Goal: Task Accomplishment & Management: Use online tool/utility

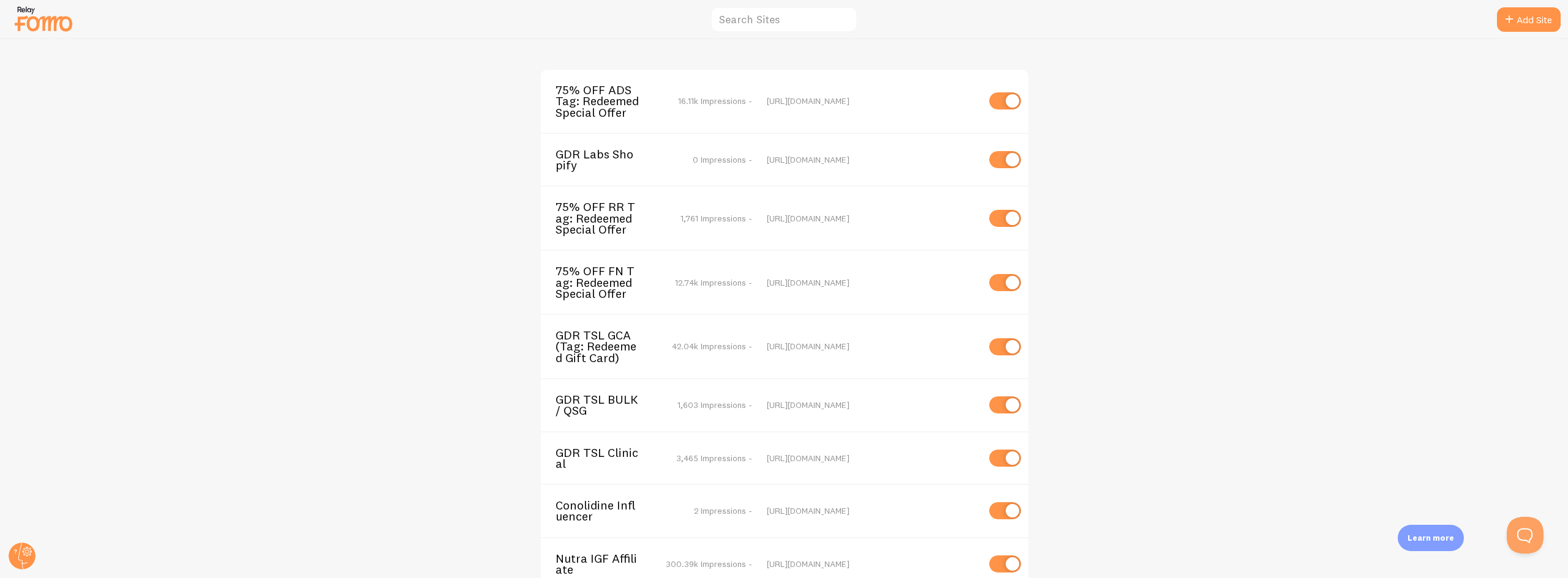
click at [563, 159] on span "GDR Labs Shopify" at bounding box center [604, 160] width 99 height 22
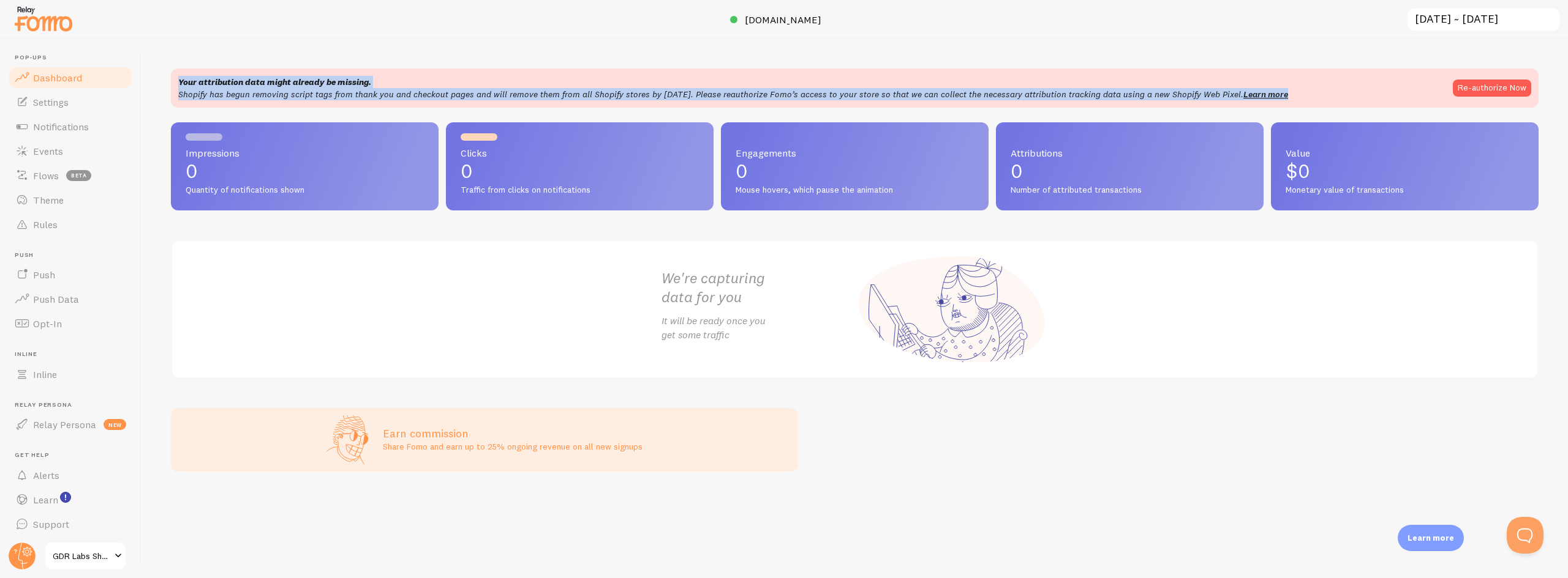
drag, startPoint x: 181, startPoint y: 80, endPoint x: 1301, endPoint y: 98, distance: 1120.1
click at [1301, 98] on div "Your attribution data might already be missing. Shopify has begun removing scri…" at bounding box center [854, 88] width 1353 height 25
click at [61, 123] on span "Notifications" at bounding box center [61, 127] width 56 height 12
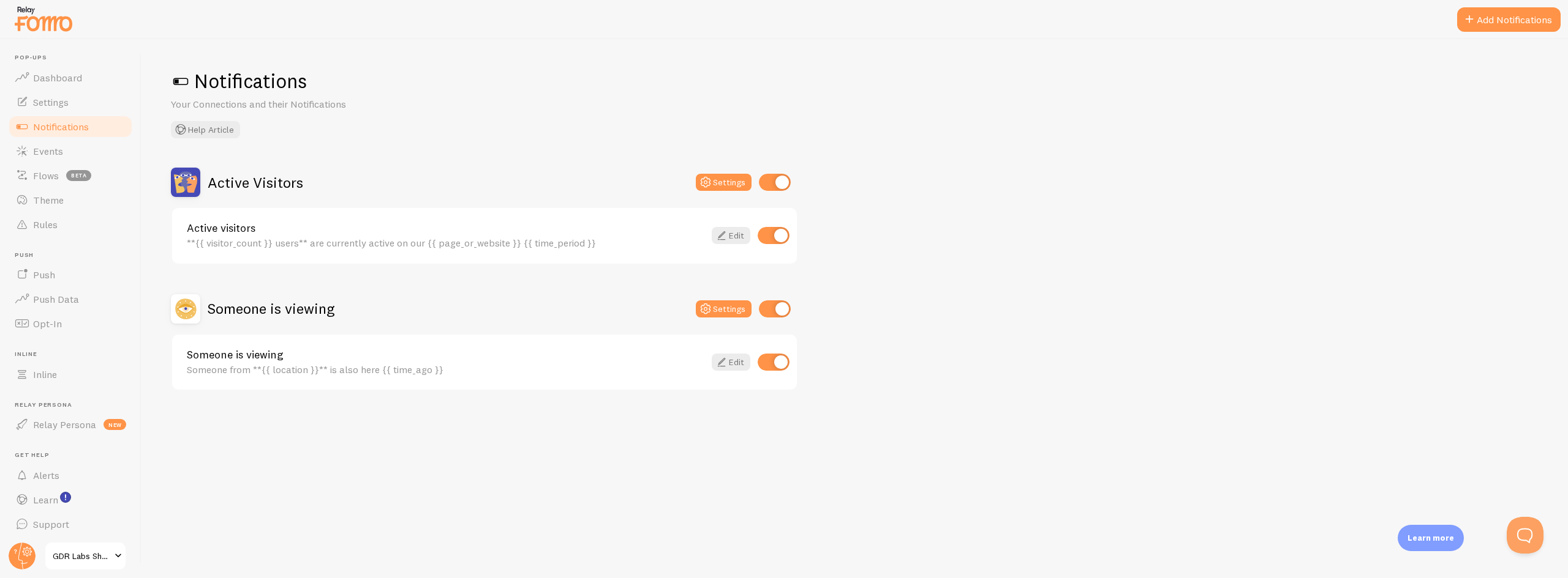
click at [1482, 3] on div at bounding box center [784, 20] width 1568 height 39
click at [1490, 27] on button "Add Notifications" at bounding box center [1508, 20] width 104 height 25
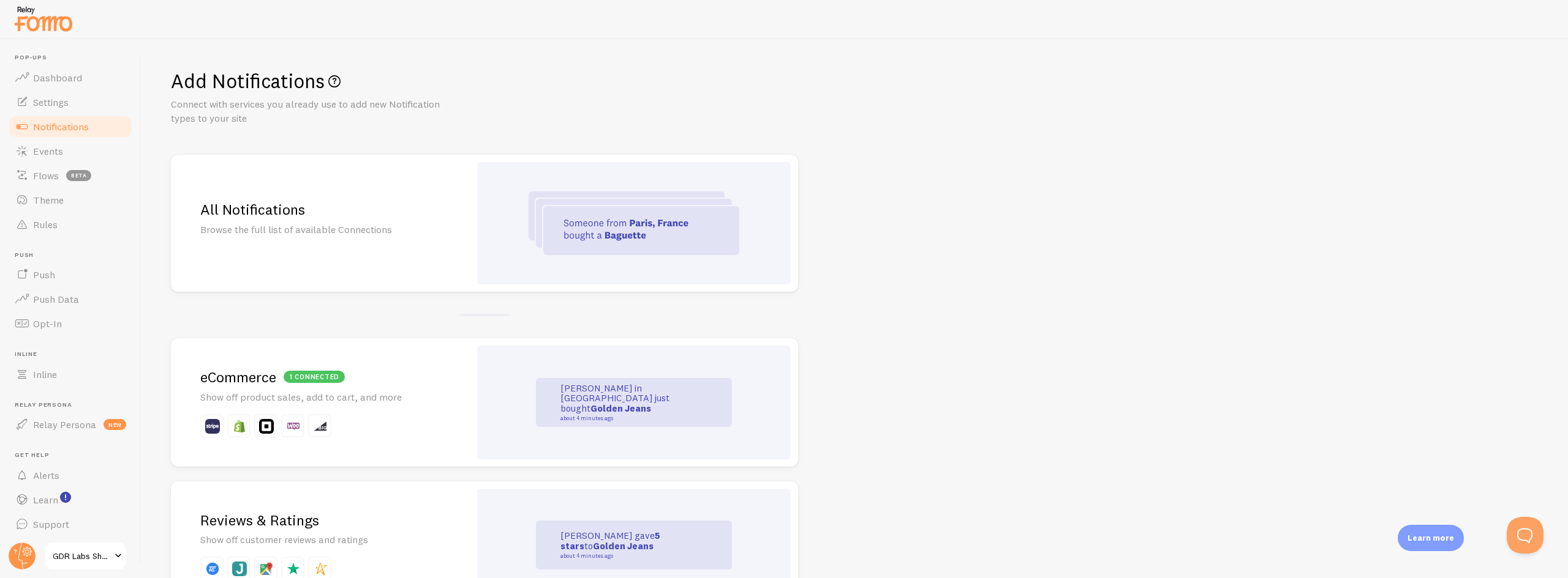
click at [244, 372] on h2 "1 connected eCommerce" at bounding box center [320, 378] width 240 height 19
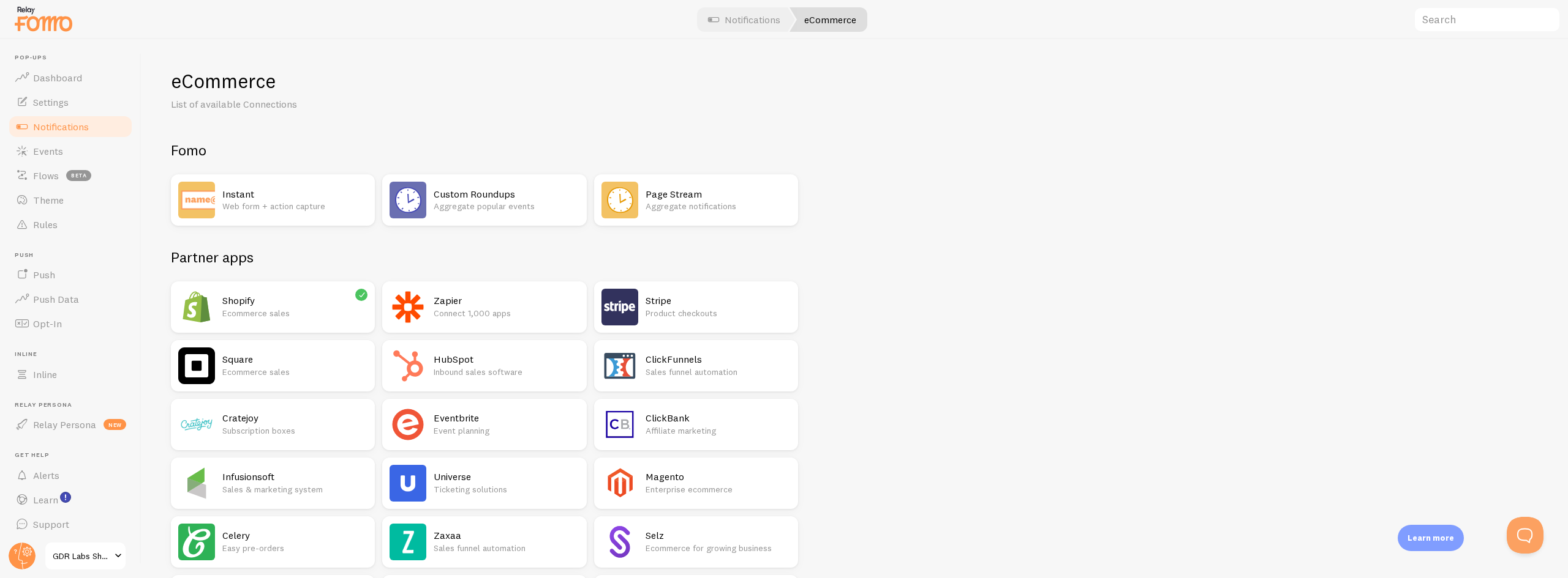
click at [267, 311] on p "Ecommerce sales" at bounding box center [294, 313] width 145 height 12
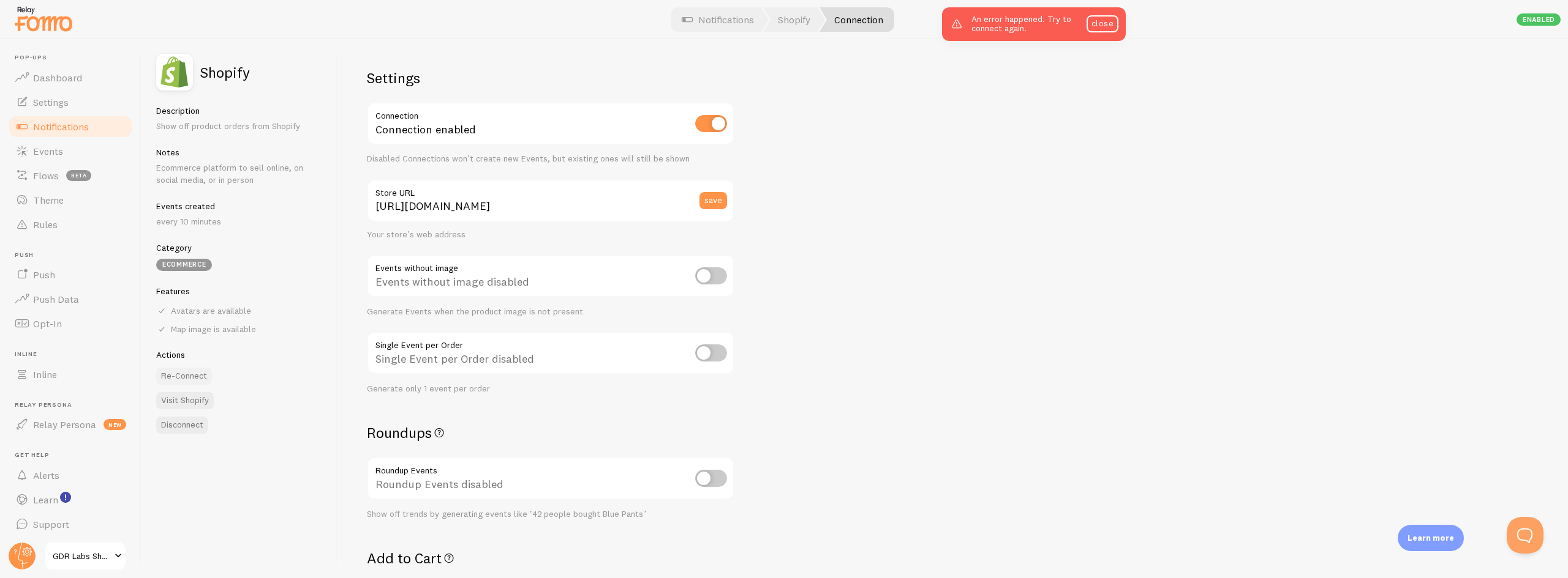
click at [182, 377] on button "Re-Connect" at bounding box center [183, 377] width 56 height 17
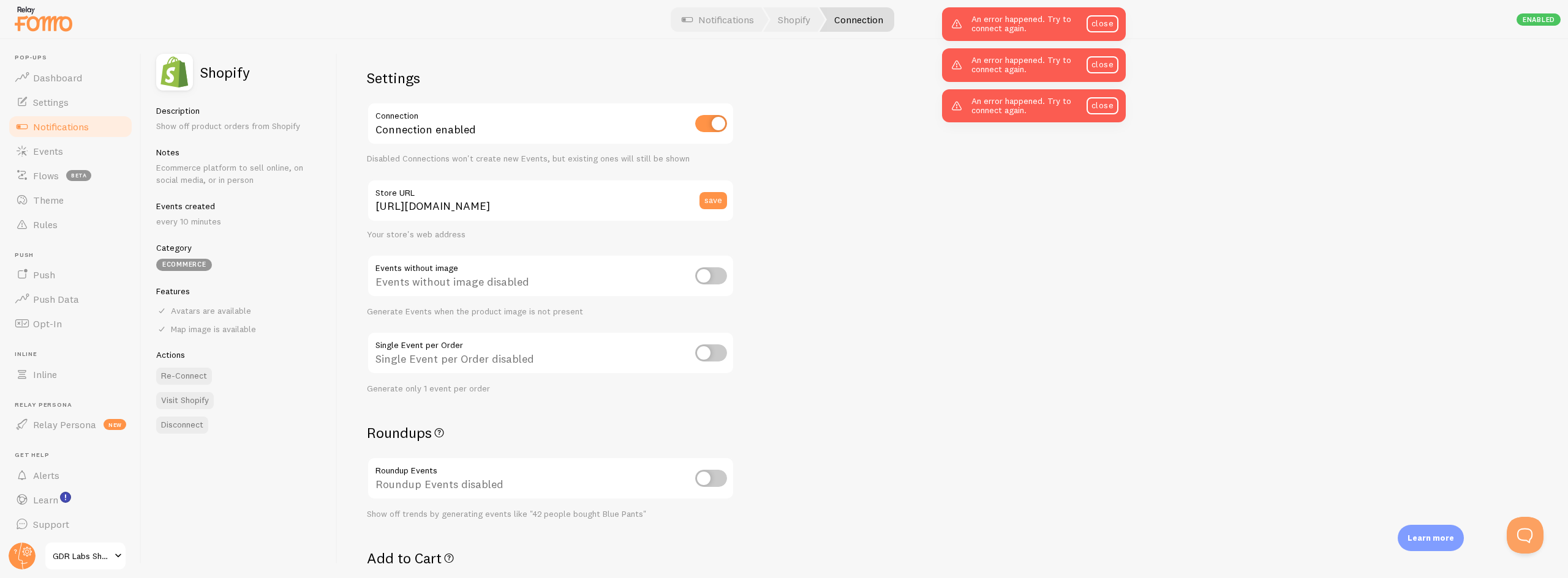
click at [861, 289] on div "Settings Connection Connection enabled Disabled Connections won't create new Ev…" at bounding box center [953, 309] width 1230 height 539
click at [50, 129] on span "Notifications" at bounding box center [61, 127] width 56 height 12
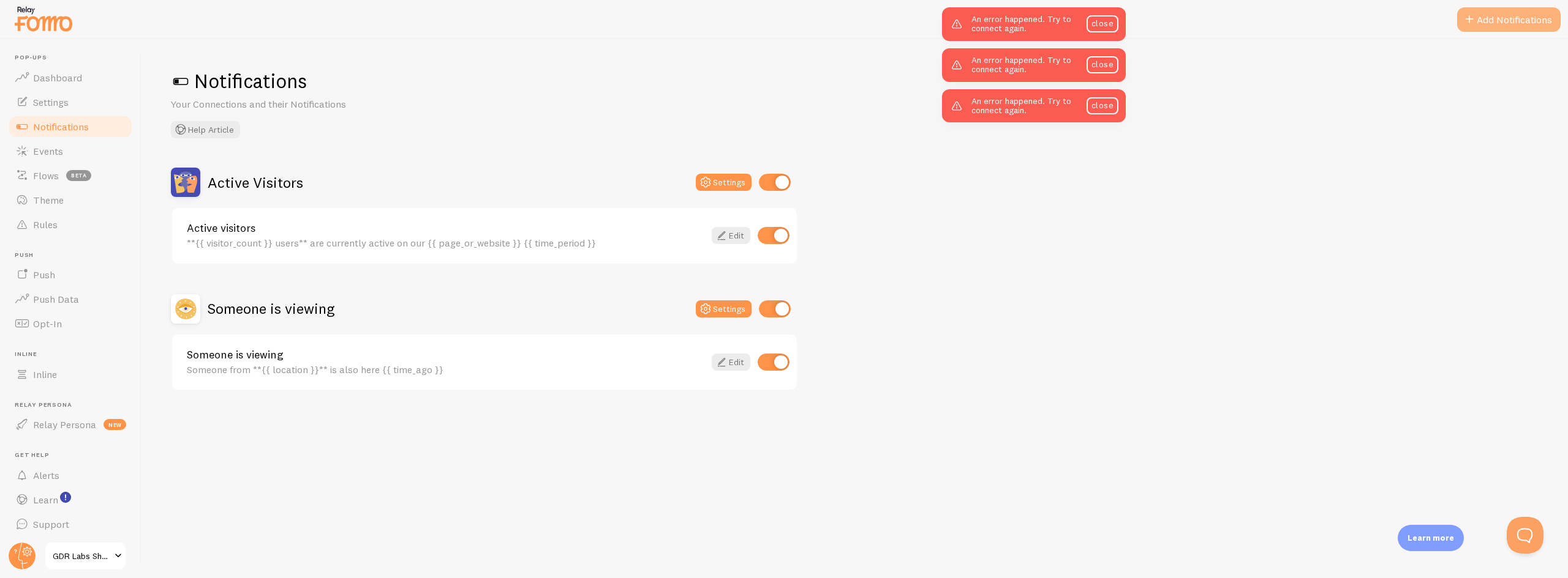
click at [1498, 29] on button "Add Notifications" at bounding box center [1508, 20] width 104 height 25
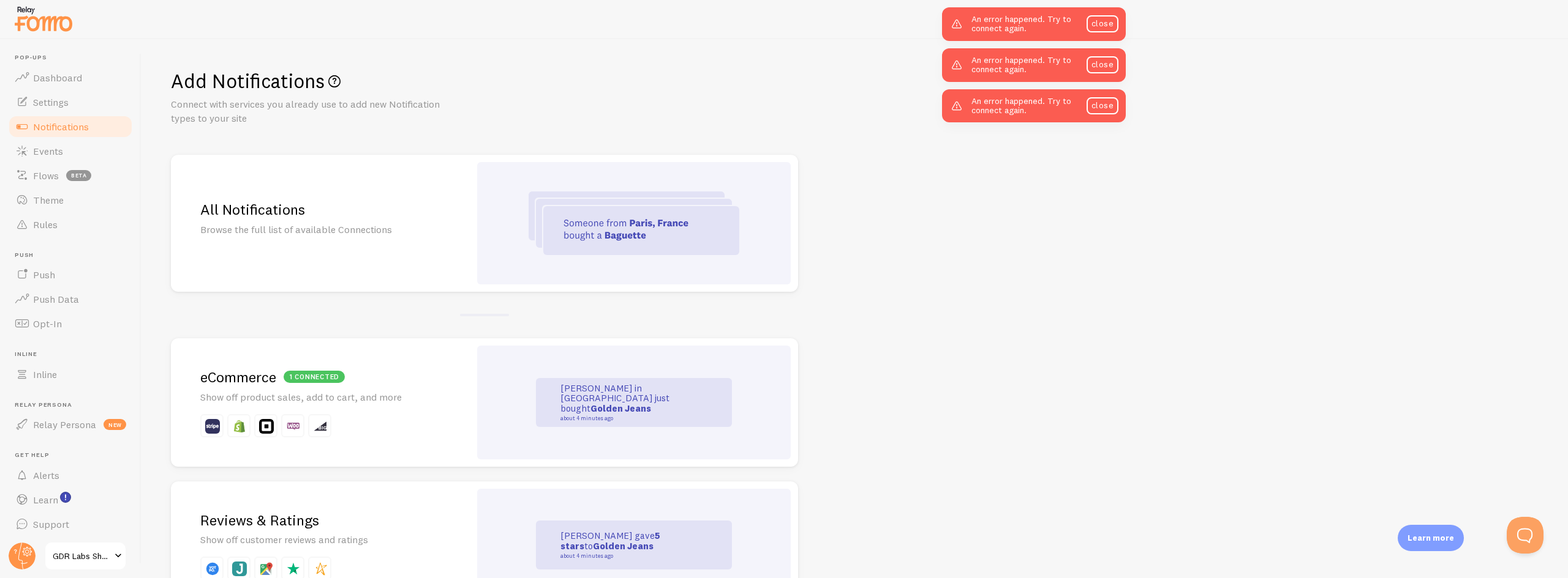
click at [353, 378] on h2 "1 connected eCommerce" at bounding box center [320, 378] width 240 height 19
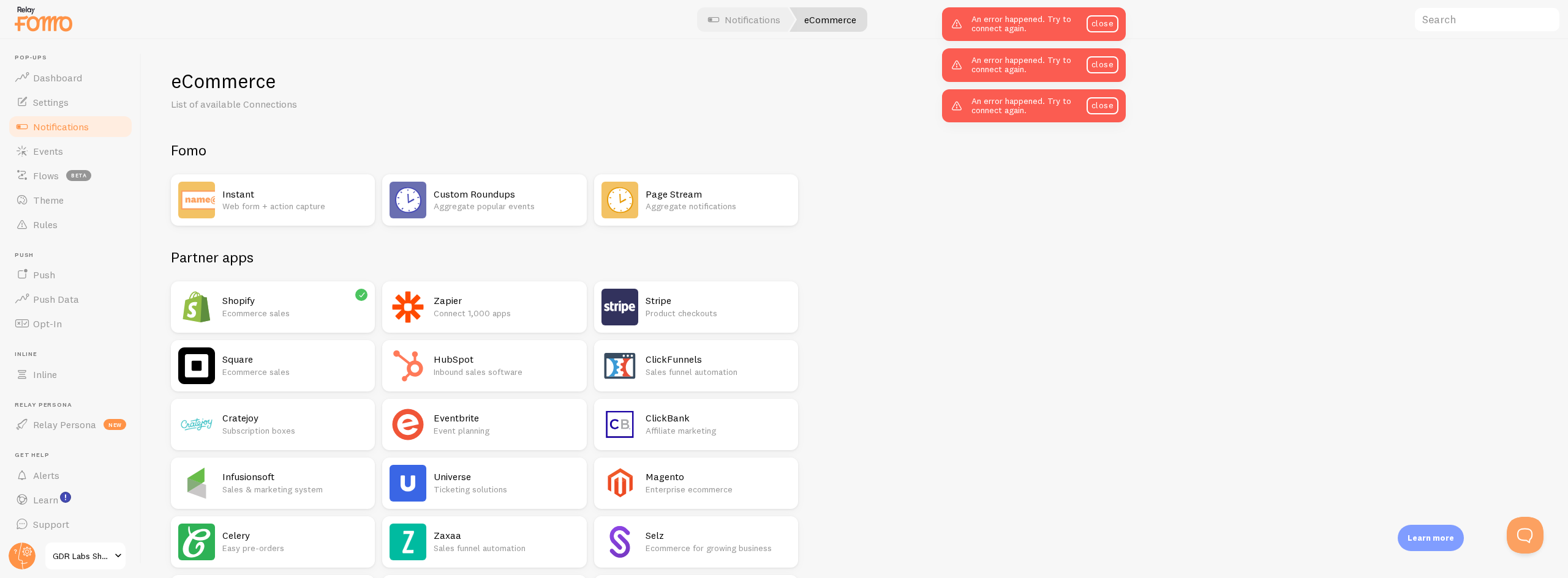
click at [326, 284] on div "Shopify Ecommerce sales" at bounding box center [272, 307] width 204 height 51
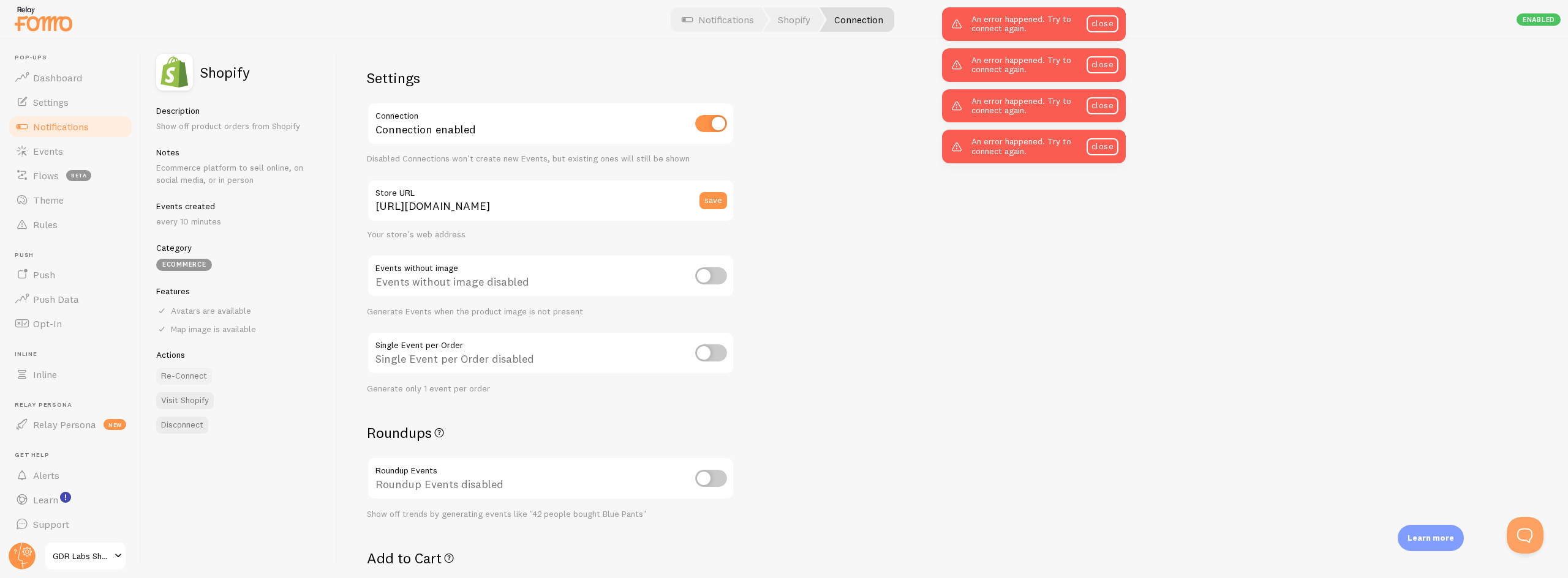
click at [187, 381] on button "Re-Connect" at bounding box center [183, 377] width 56 height 17
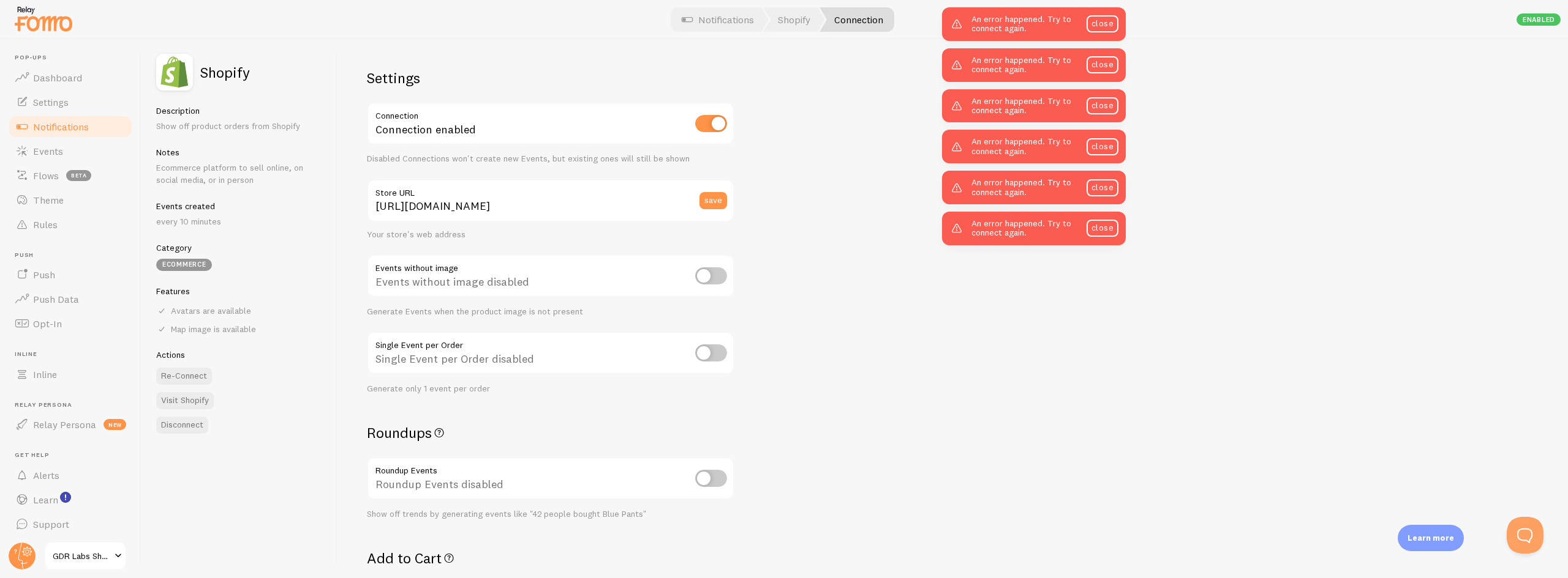
click at [55, 128] on span "Notifications" at bounding box center [61, 127] width 56 height 12
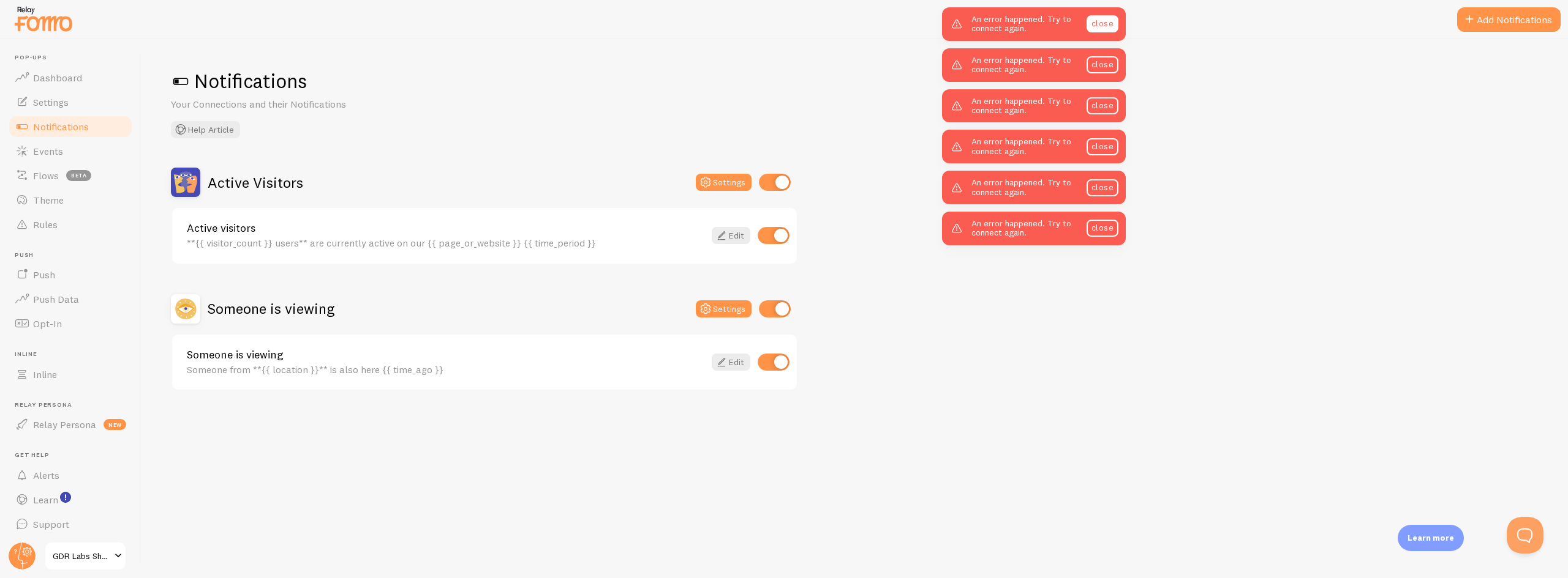
click at [1102, 16] on link "close" at bounding box center [1102, 24] width 32 height 17
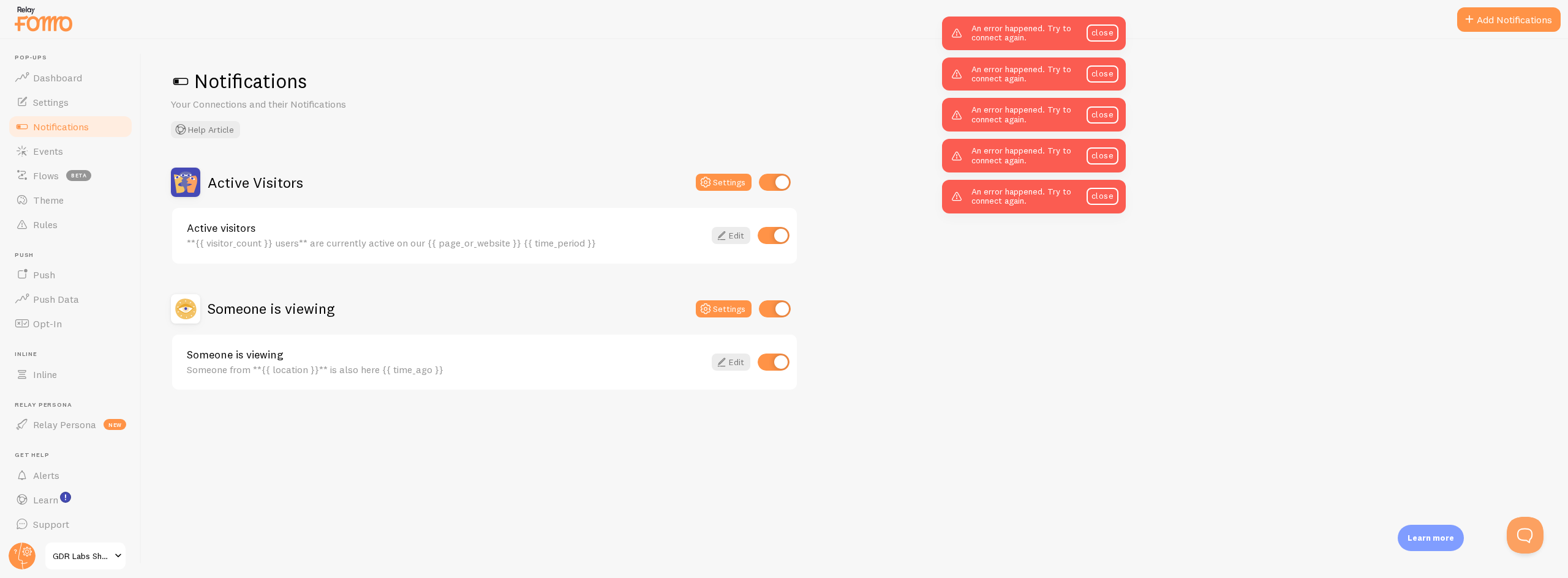
click at [1103, 25] on link "close" at bounding box center [1102, 33] width 32 height 17
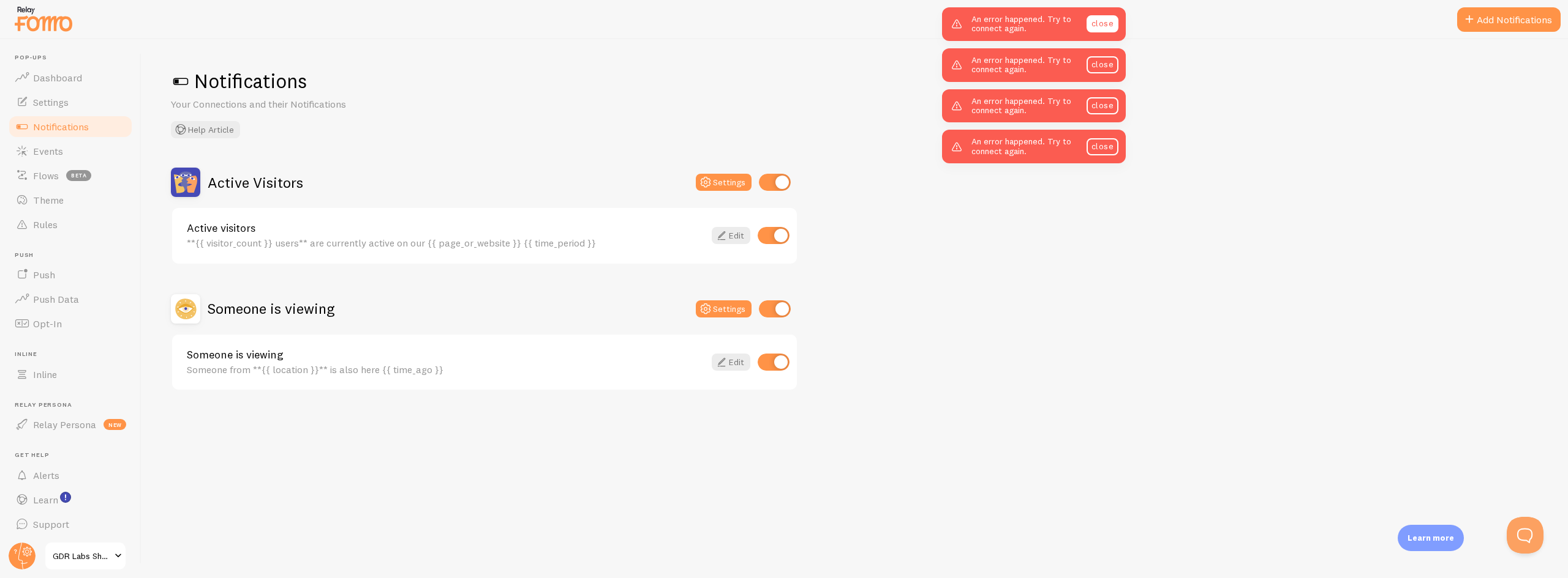
click at [1103, 27] on link "close" at bounding box center [1102, 24] width 32 height 17
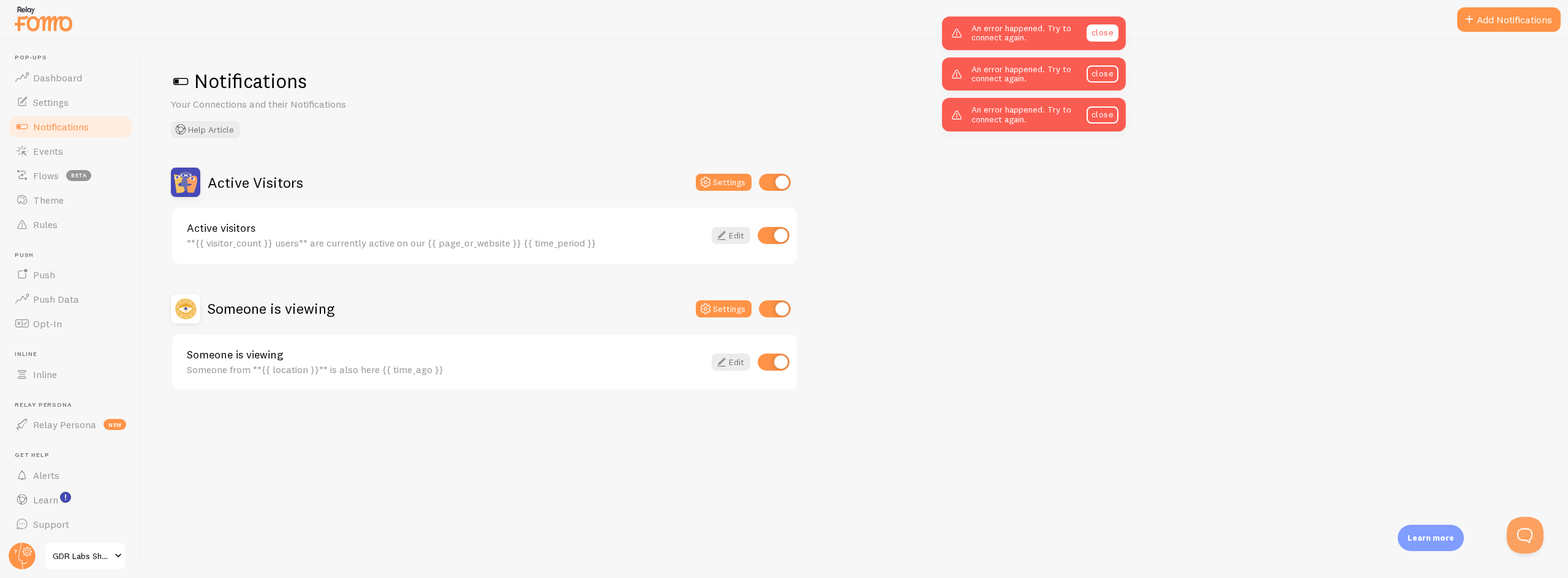
click at [1103, 32] on link "close" at bounding box center [1102, 33] width 32 height 17
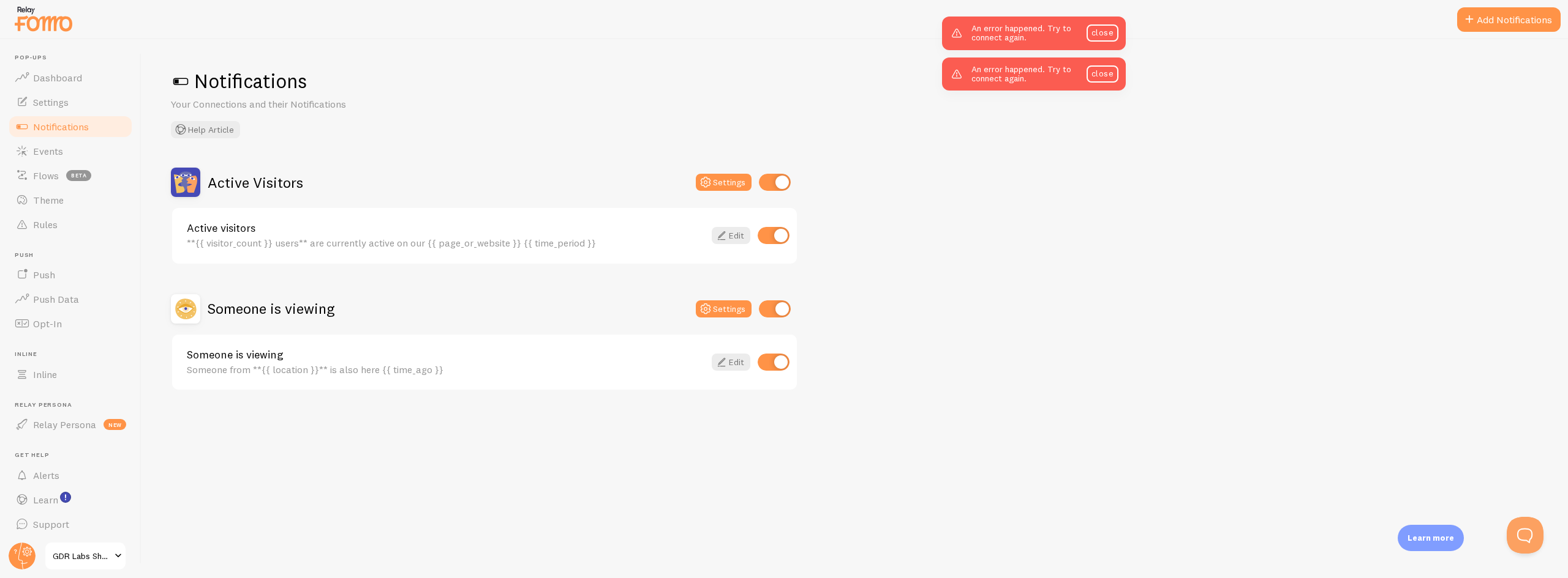
click at [1103, 32] on link "close" at bounding box center [1102, 33] width 32 height 17
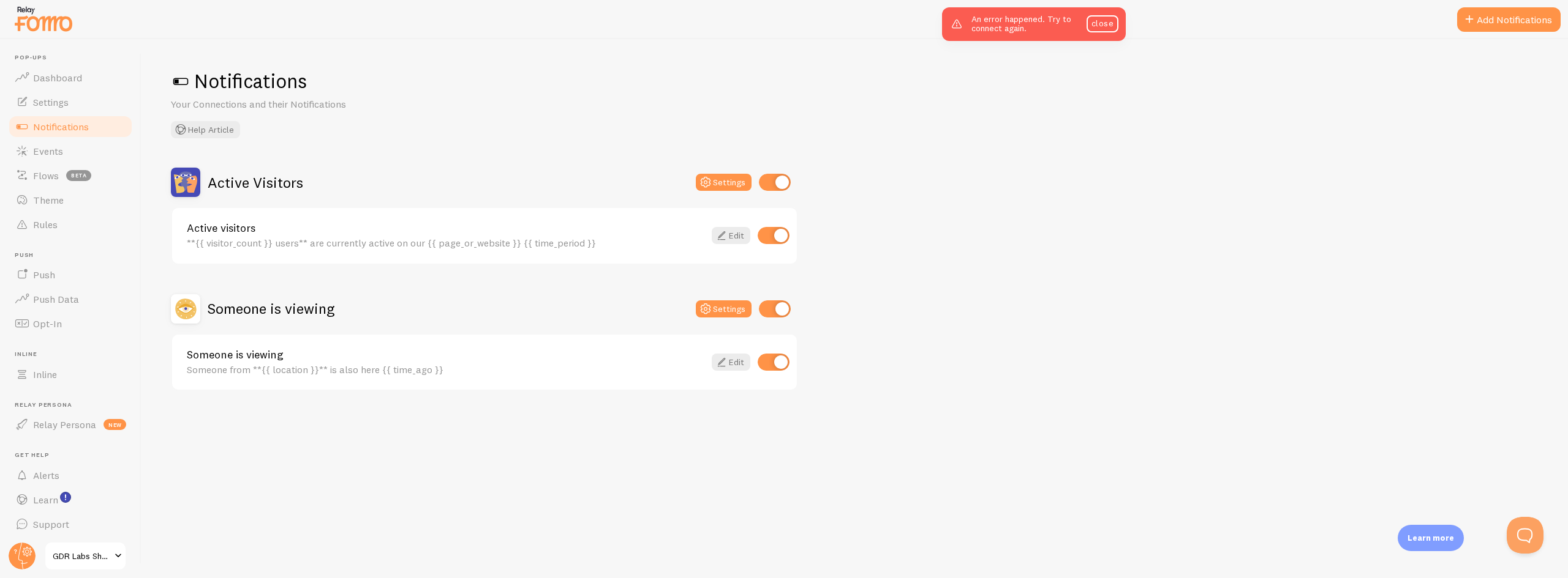
click at [1103, 32] on link "close" at bounding box center [1102, 24] width 32 height 17
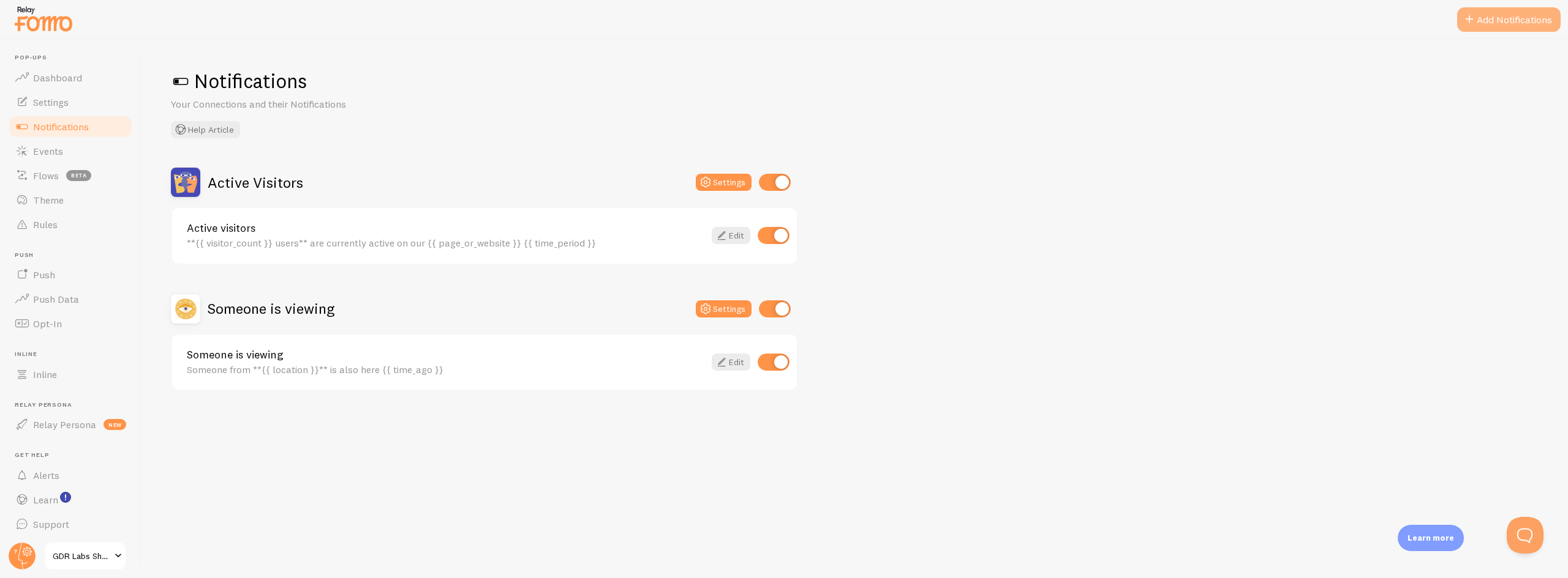
click at [1484, 19] on button "Add Notifications" at bounding box center [1508, 20] width 104 height 25
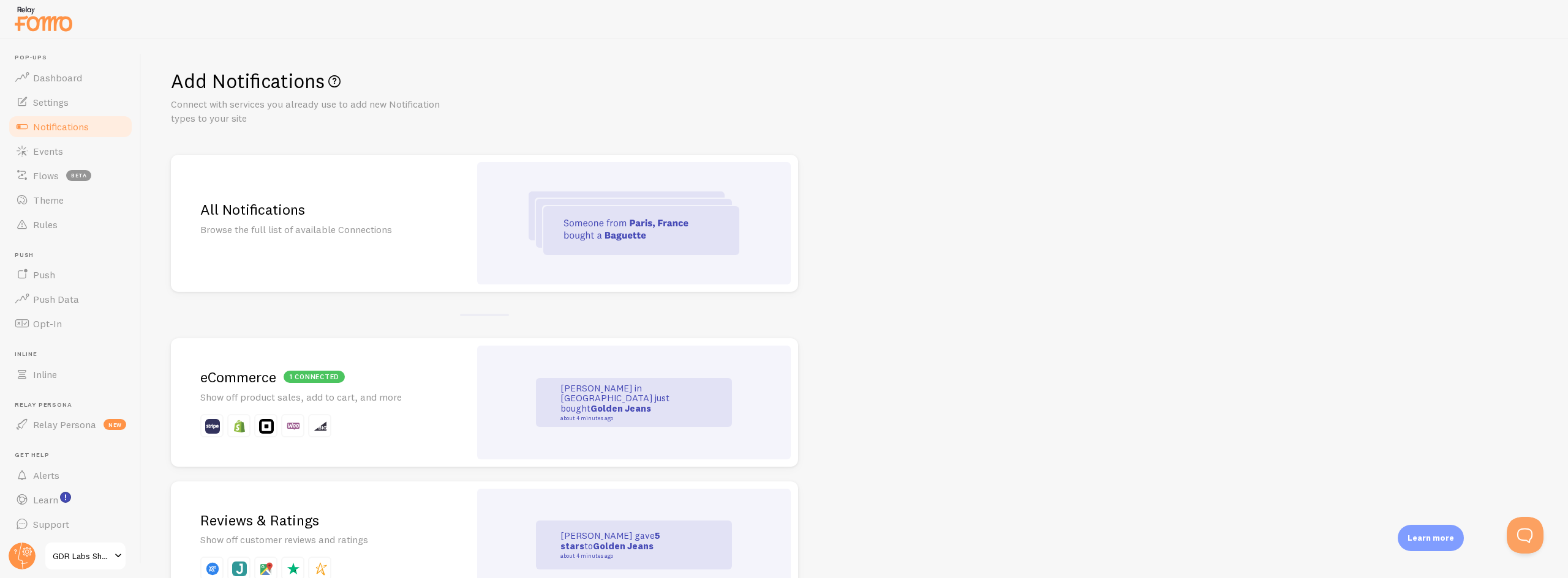
click at [242, 381] on h2 "1 connected eCommerce" at bounding box center [320, 378] width 240 height 19
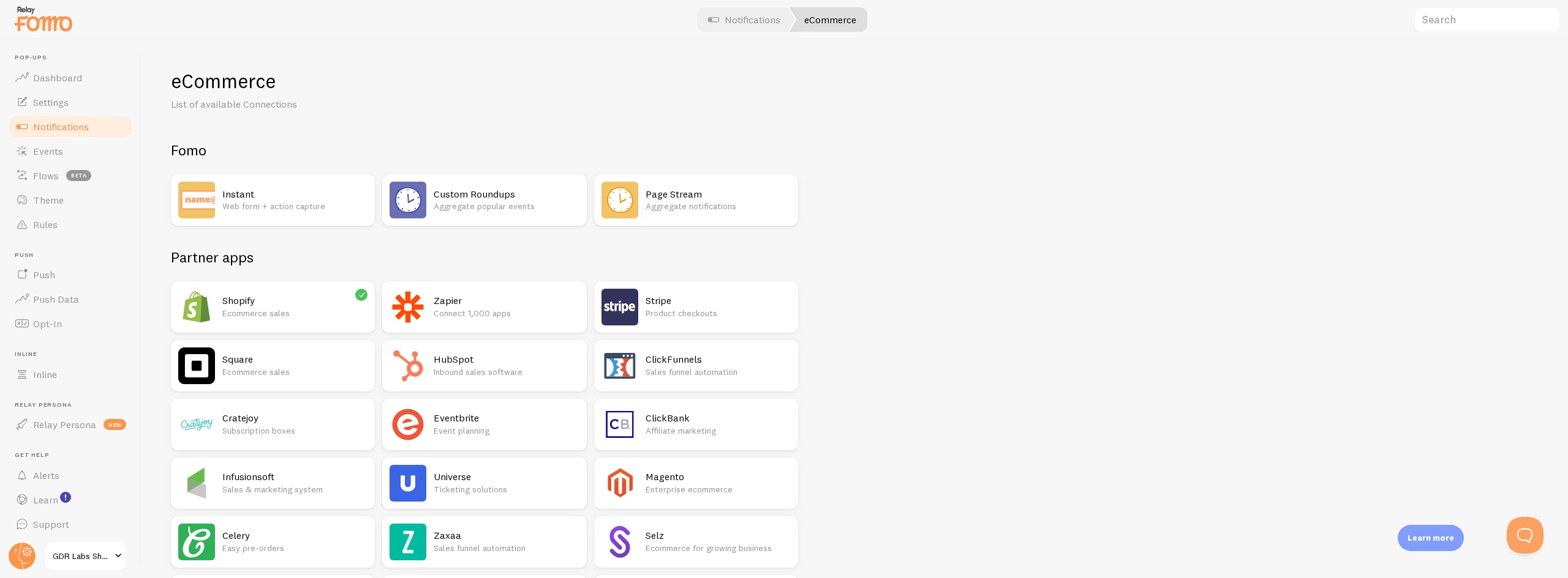
click at [287, 313] on p "Ecommerce sales" at bounding box center [294, 313] width 145 height 12
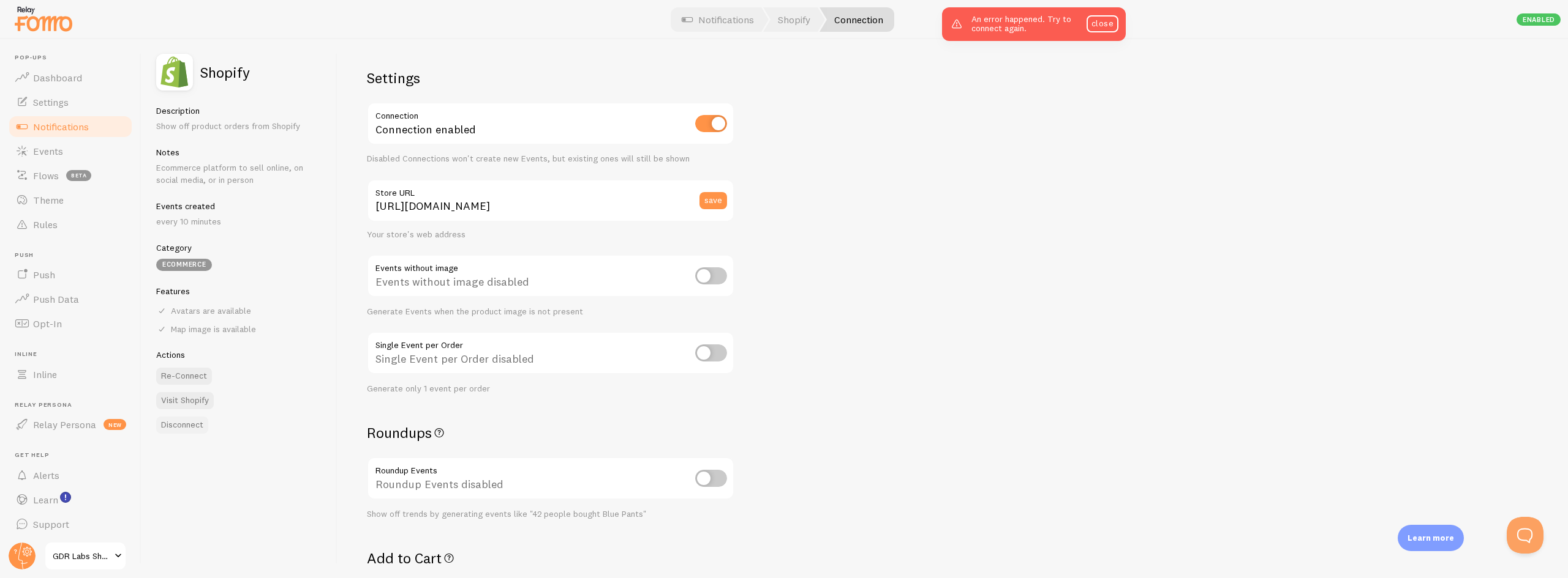
click at [173, 428] on button "Disconnect" at bounding box center [182, 426] width 52 height 17
click at [55, 127] on span "Notifications" at bounding box center [61, 127] width 56 height 12
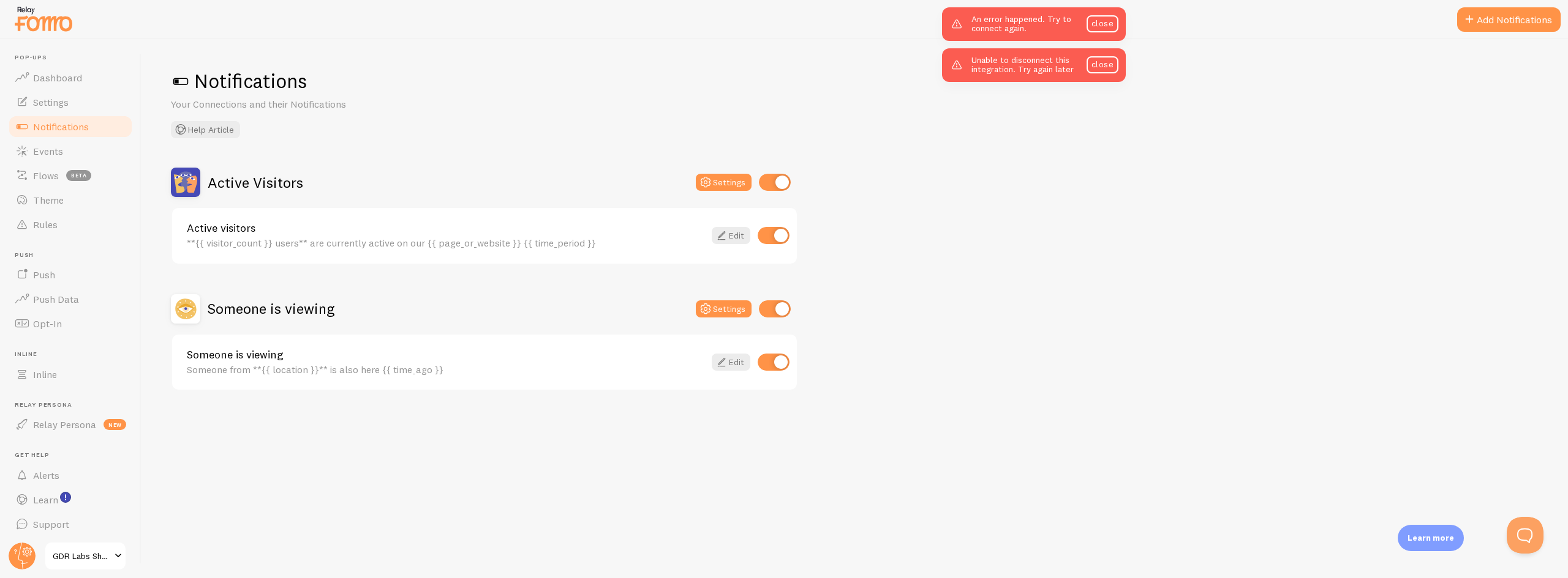
click at [55, 126] on span "Notifications" at bounding box center [61, 127] width 56 height 12
click at [1472, 22] on span at bounding box center [1469, 19] width 15 height 15
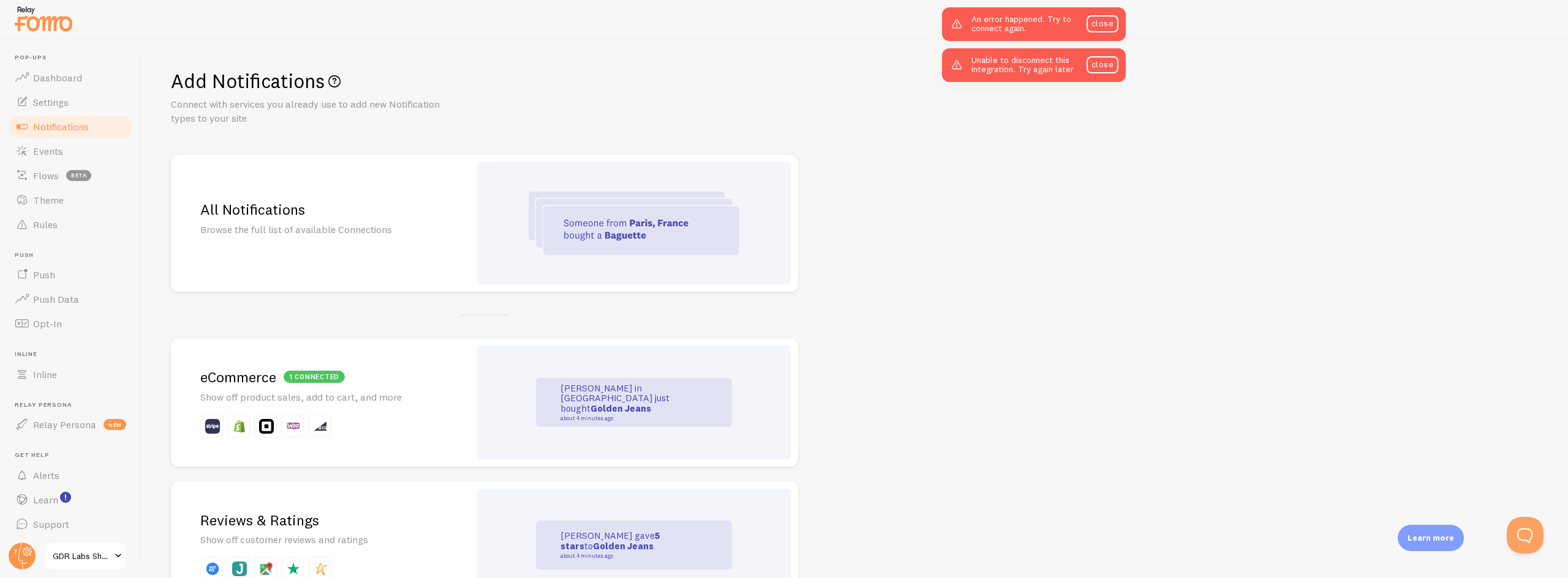
click at [396, 396] on p "Show off product sales, add to cart, and more" at bounding box center [320, 397] width 240 height 14
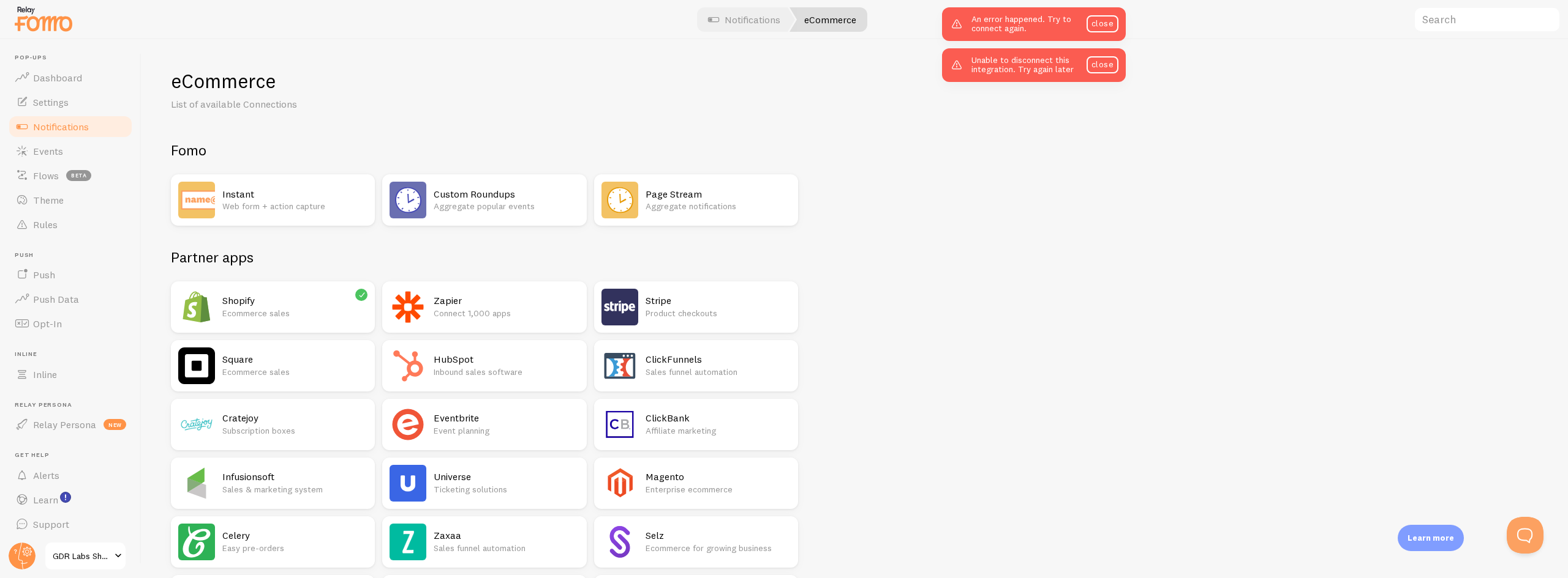
click at [288, 319] on p "Ecommerce sales" at bounding box center [294, 313] width 145 height 12
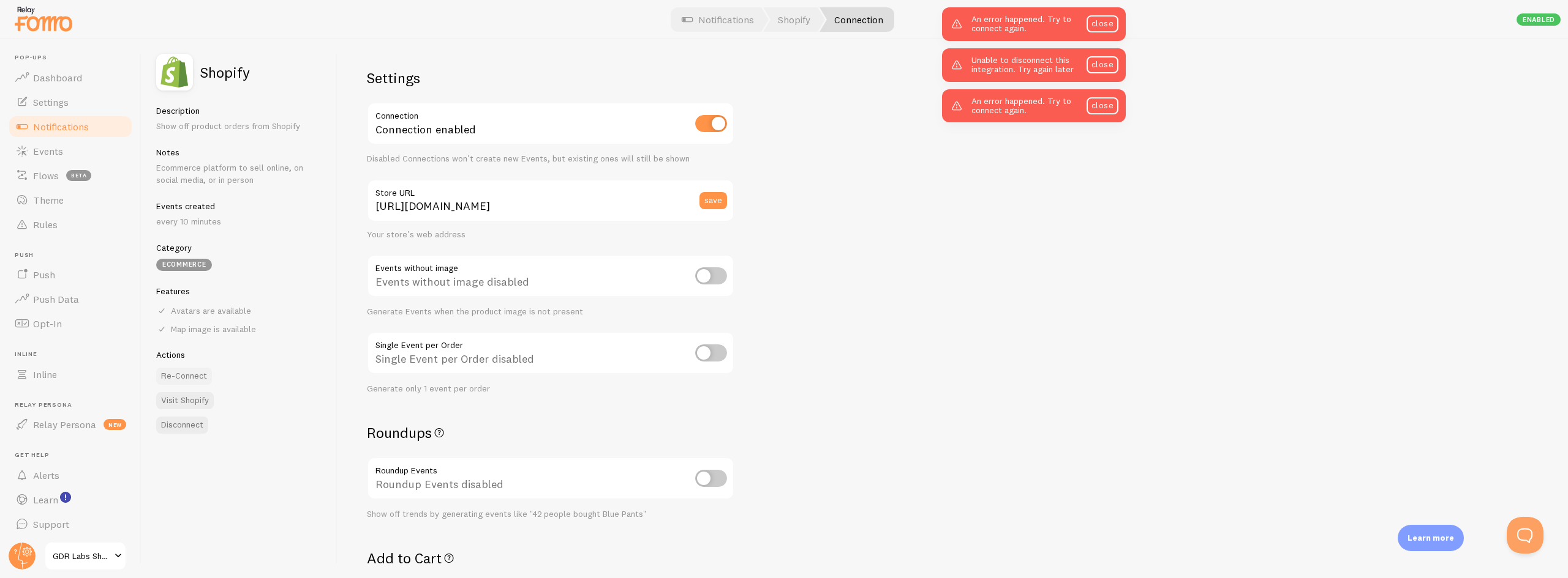
click at [175, 375] on button "Re-Connect" at bounding box center [183, 377] width 56 height 17
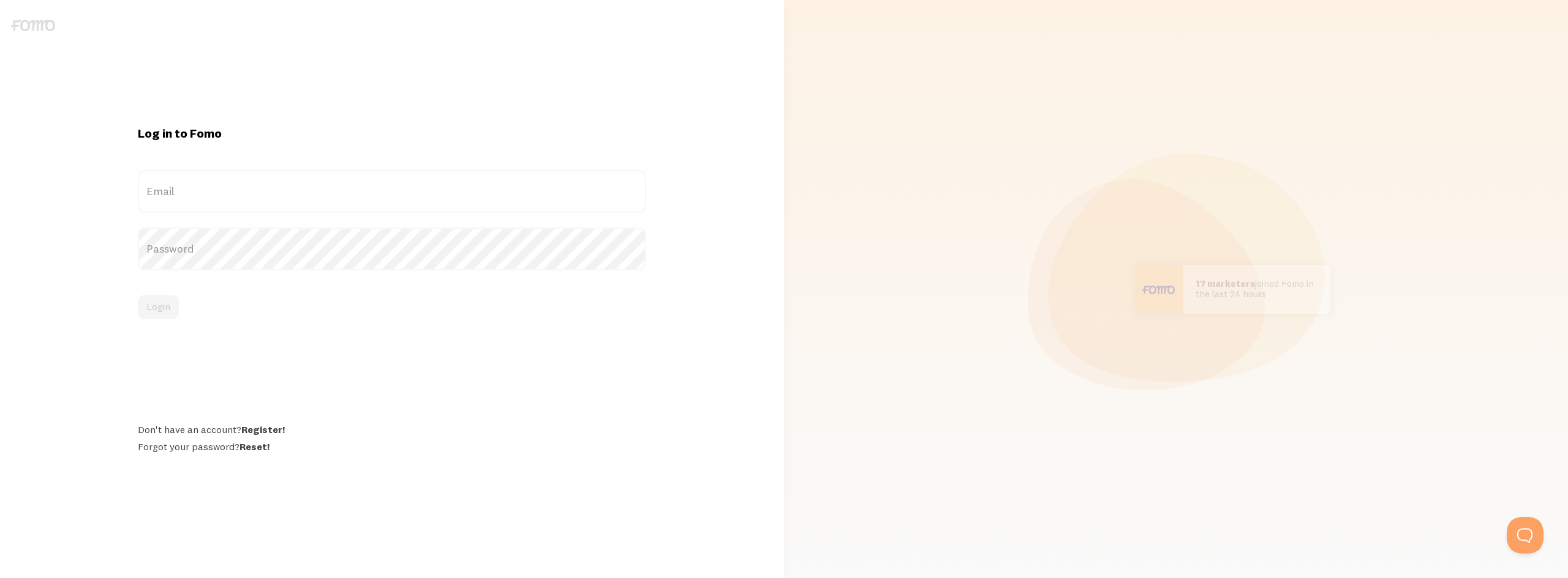
click at [218, 197] on label "Email" at bounding box center [392, 192] width 508 height 43
click at [218, 197] on input "Email" at bounding box center [392, 192] width 508 height 43
paste input "[EMAIL_ADDRESS][DOMAIN_NAME]"
type input "[EMAIL_ADDRESS][DOMAIN_NAME]"
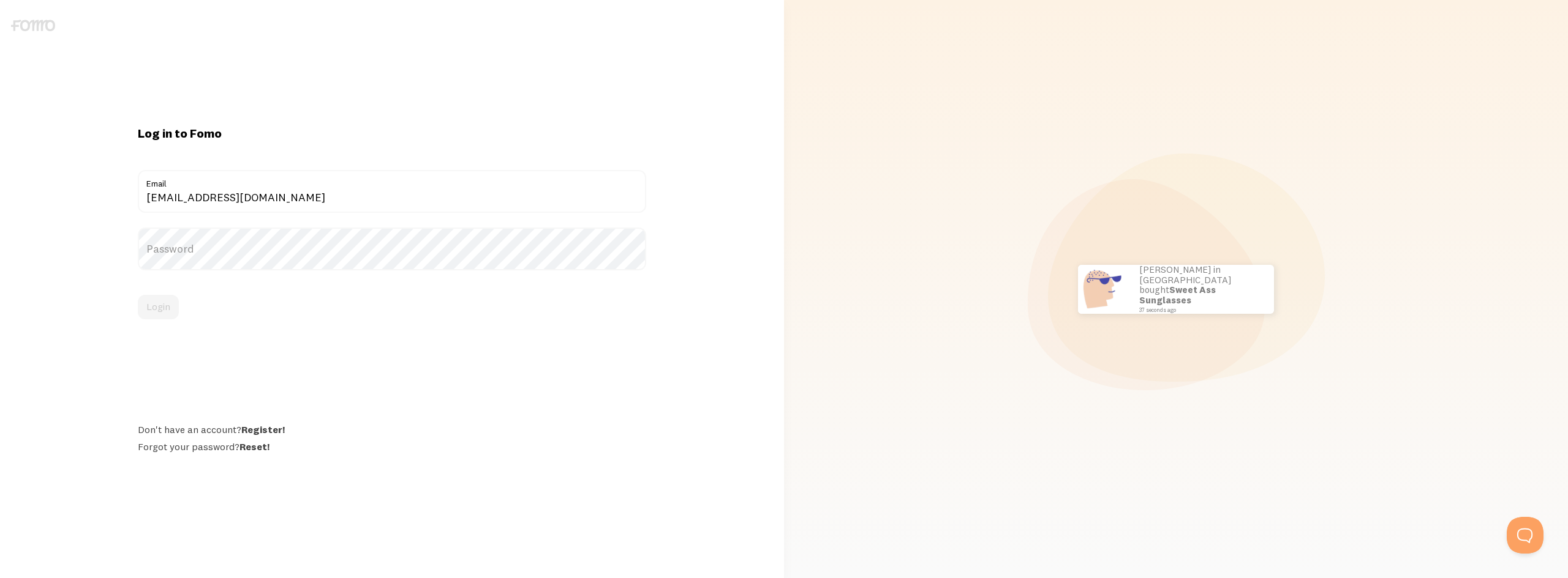
click at [213, 243] on label "Password" at bounding box center [392, 249] width 508 height 43
click at [165, 307] on button "Login" at bounding box center [159, 307] width 41 height 25
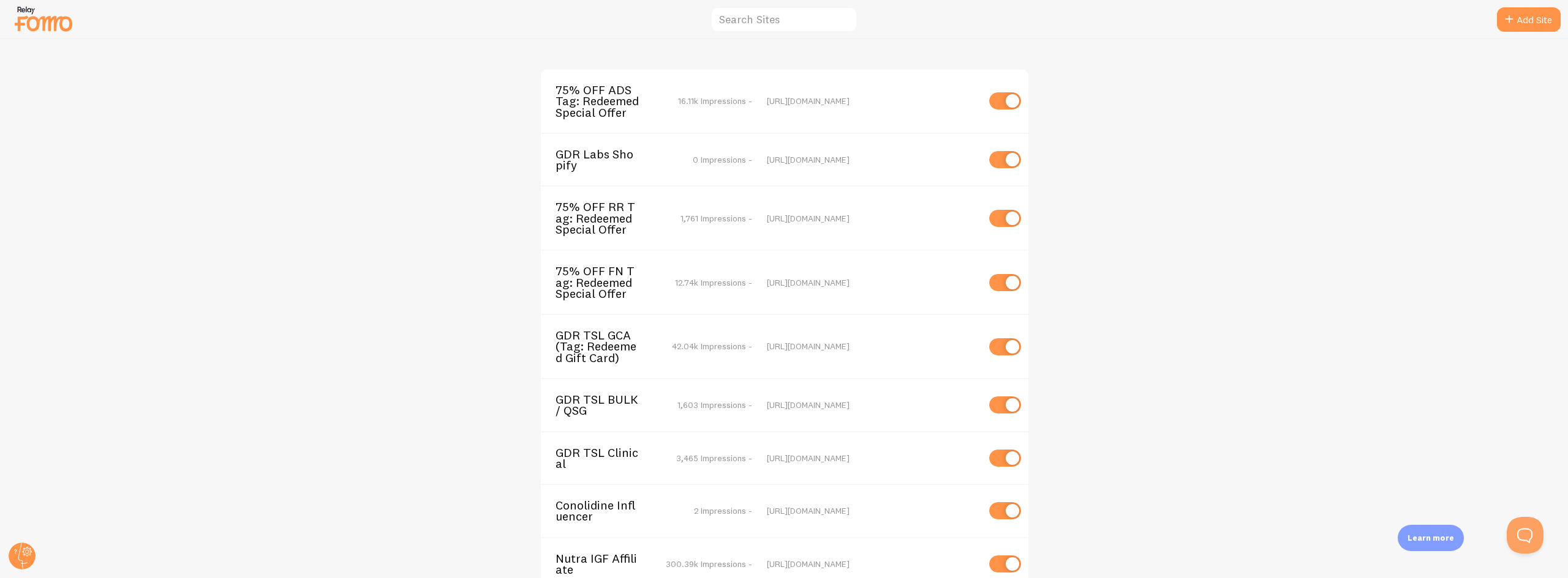
click at [594, 151] on span "GDR Labs Shopify" at bounding box center [604, 160] width 99 height 22
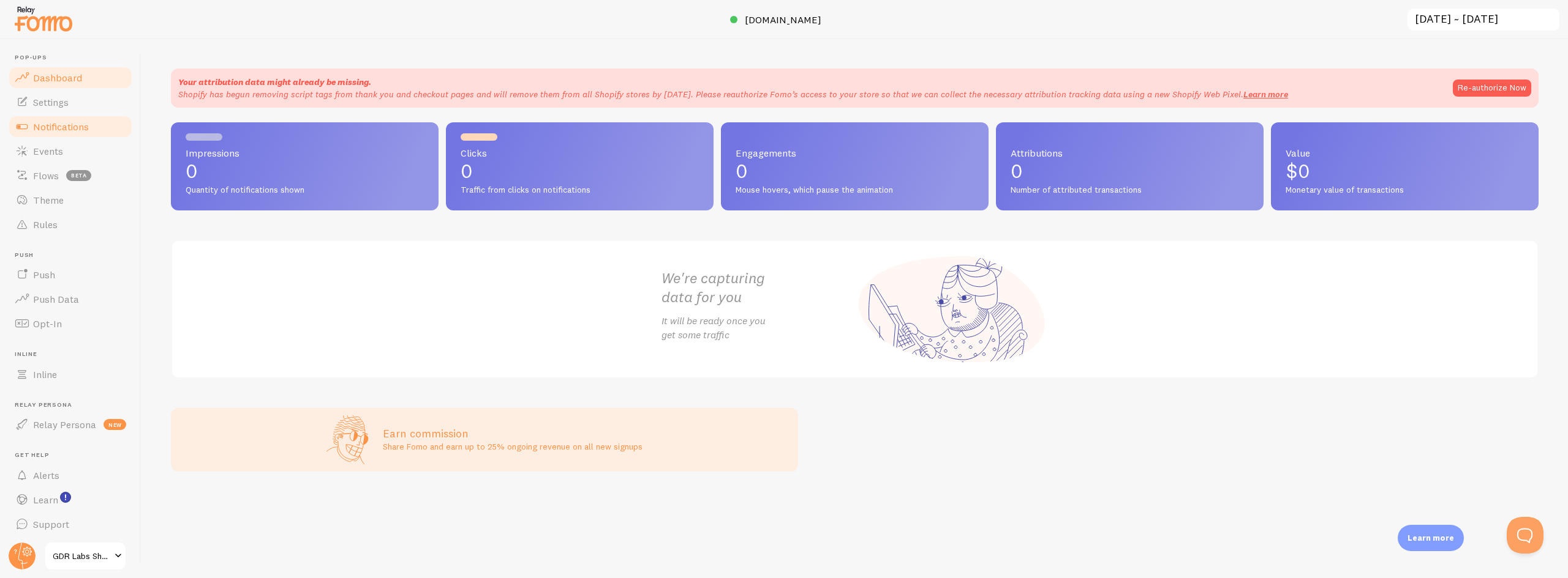
click at [51, 121] on span "Notifications" at bounding box center [61, 127] width 56 height 12
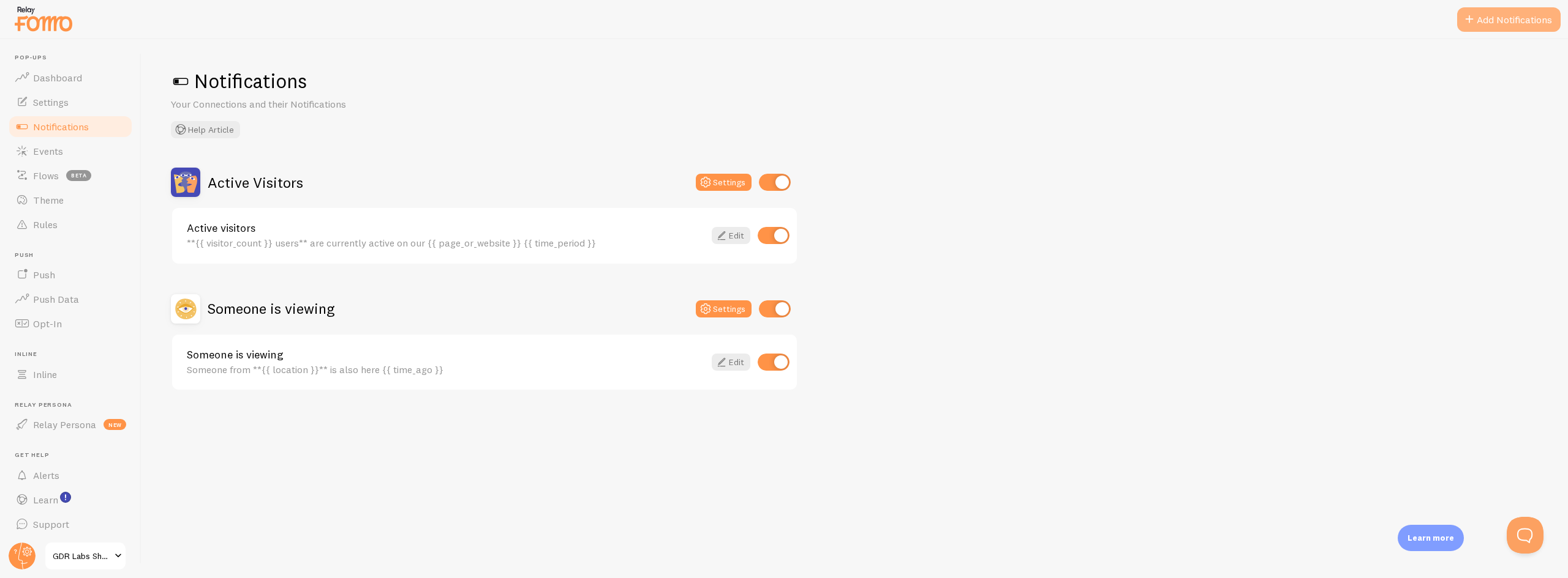
click at [1499, 22] on button "Add Notifications" at bounding box center [1508, 20] width 104 height 25
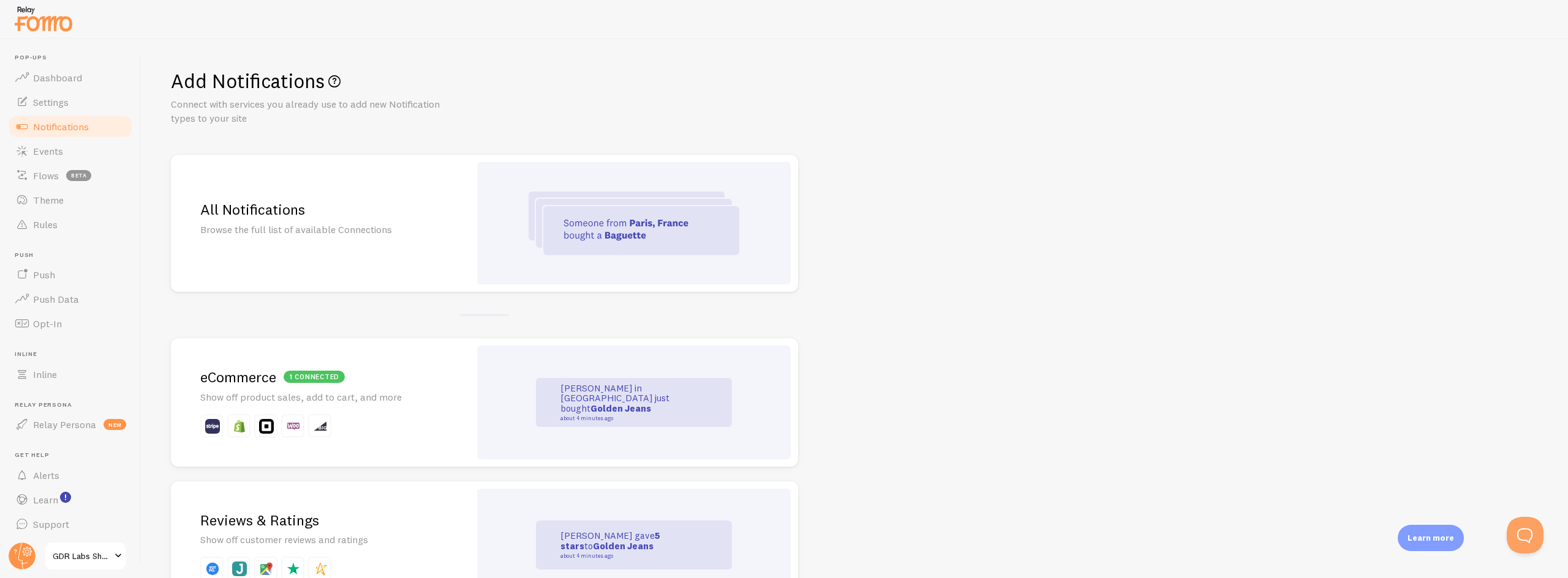
click at [371, 390] on p "Show off product sales, add to cart, and more" at bounding box center [320, 397] width 240 height 14
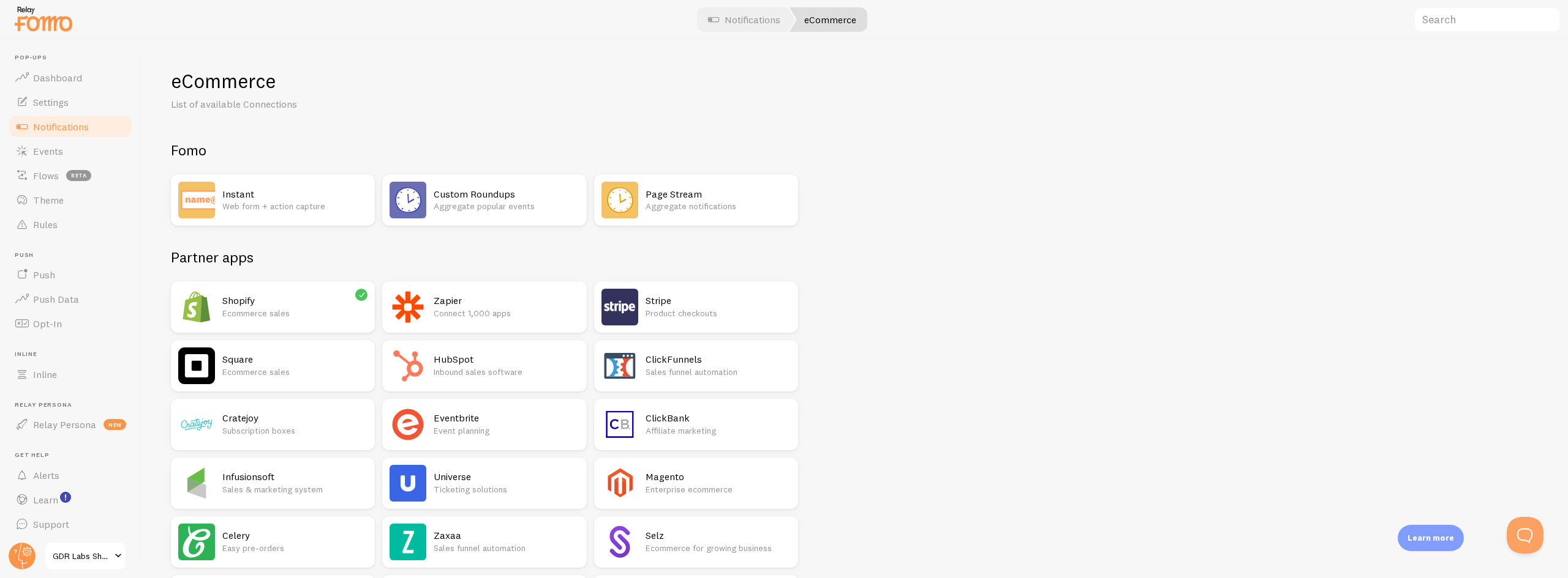
drag, startPoint x: 338, startPoint y: 300, endPoint x: 320, endPoint y: 305, distance: 18.7
click at [320, 305] on h2 "Shopify" at bounding box center [294, 301] width 145 height 13
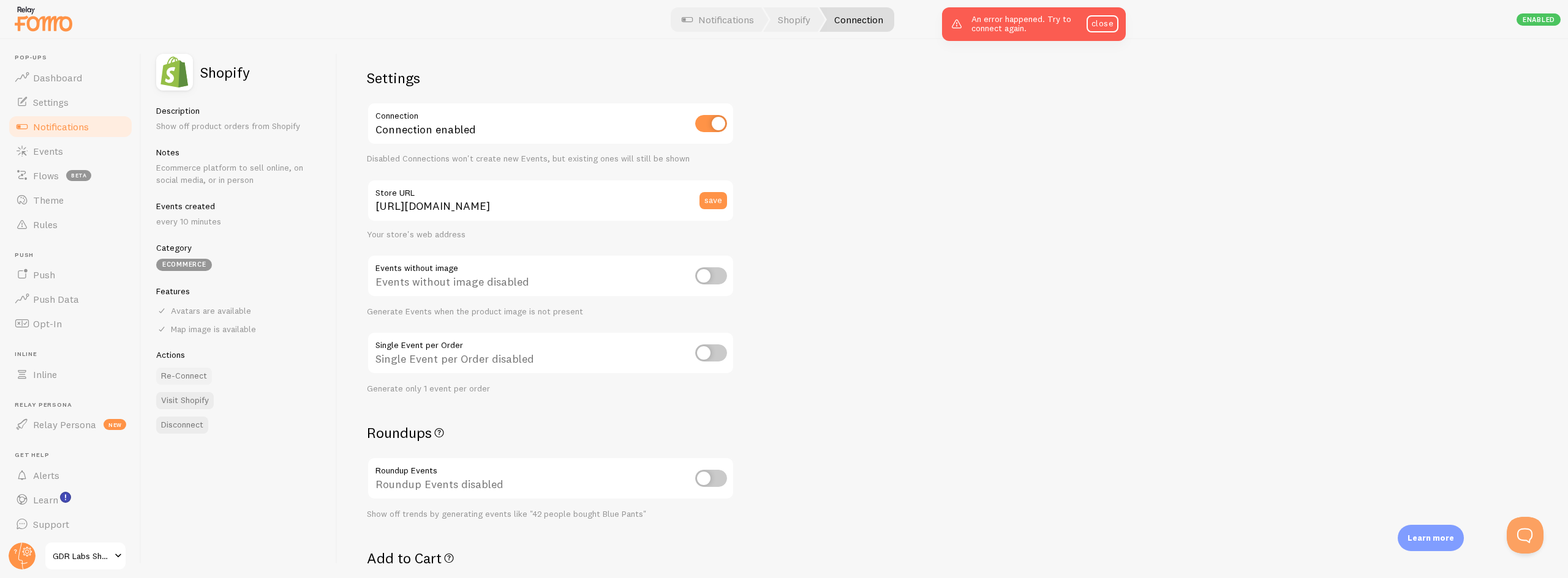
click at [187, 378] on button "Re-Connect" at bounding box center [183, 377] width 56 height 17
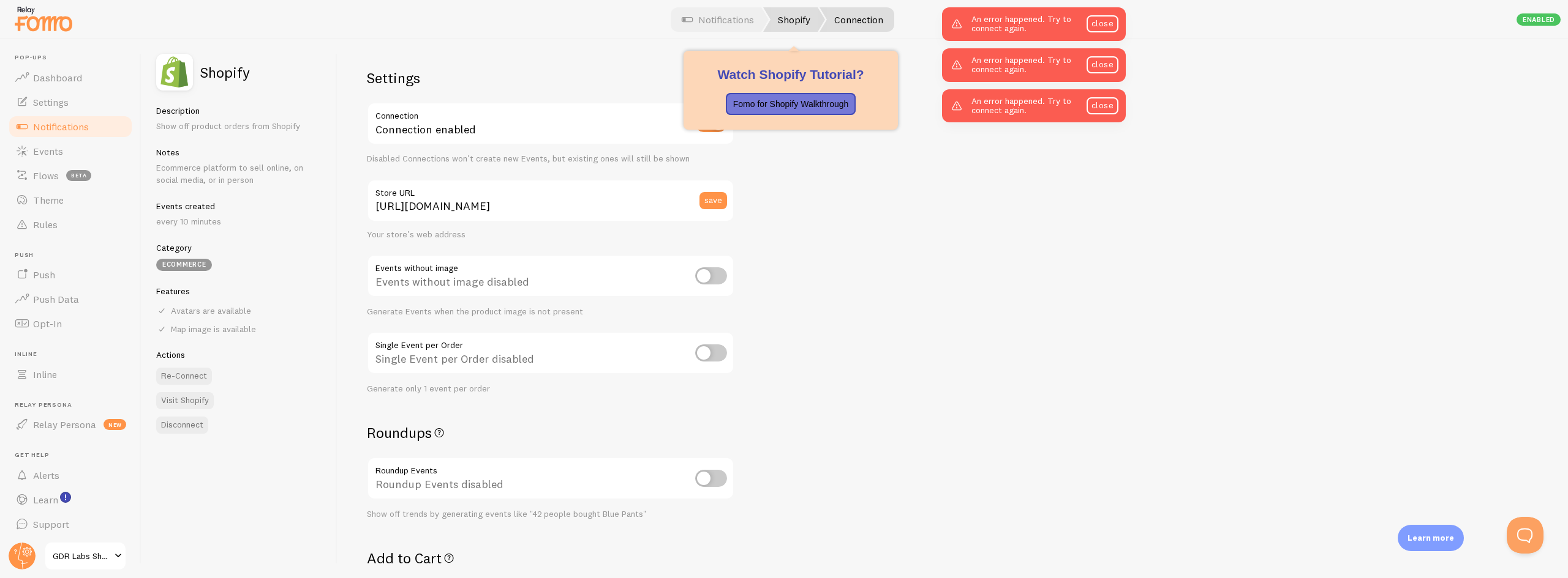
click at [798, 18] on link "Shopify" at bounding box center [794, 20] width 62 height 25
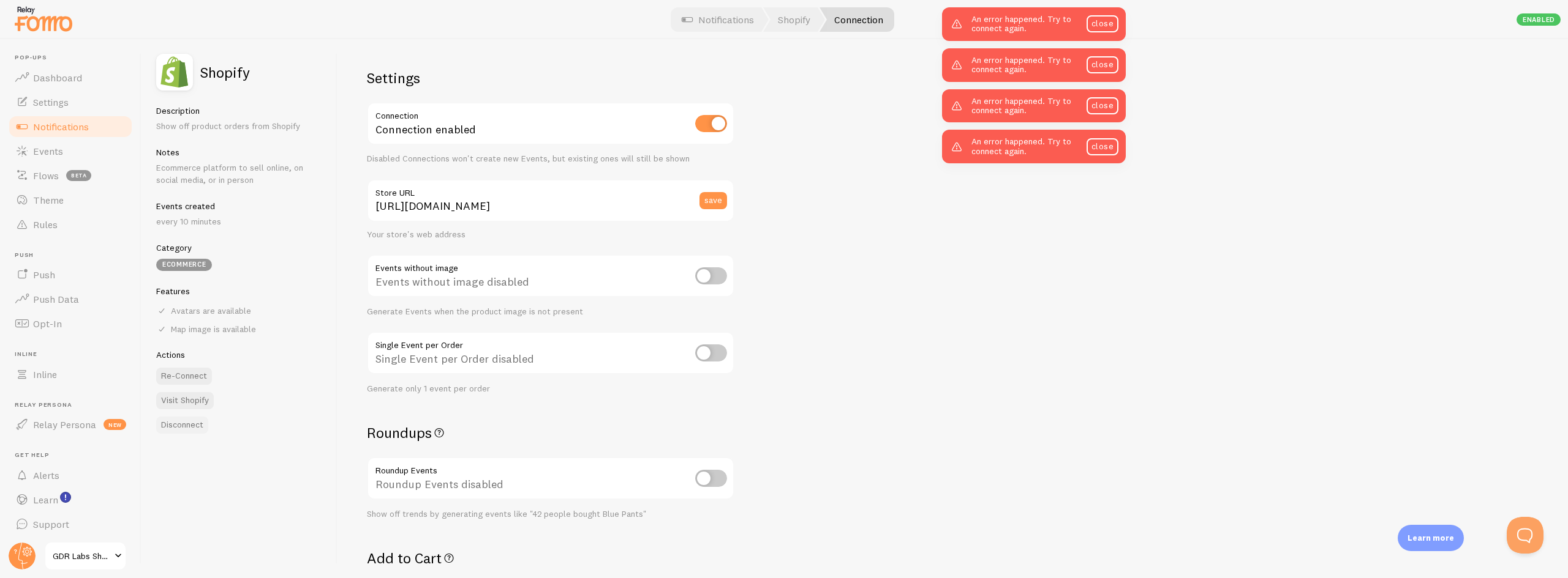
click at [182, 426] on button "Disconnect" at bounding box center [182, 426] width 52 height 17
click at [184, 426] on button "Disconnect" at bounding box center [182, 426] width 52 height 17
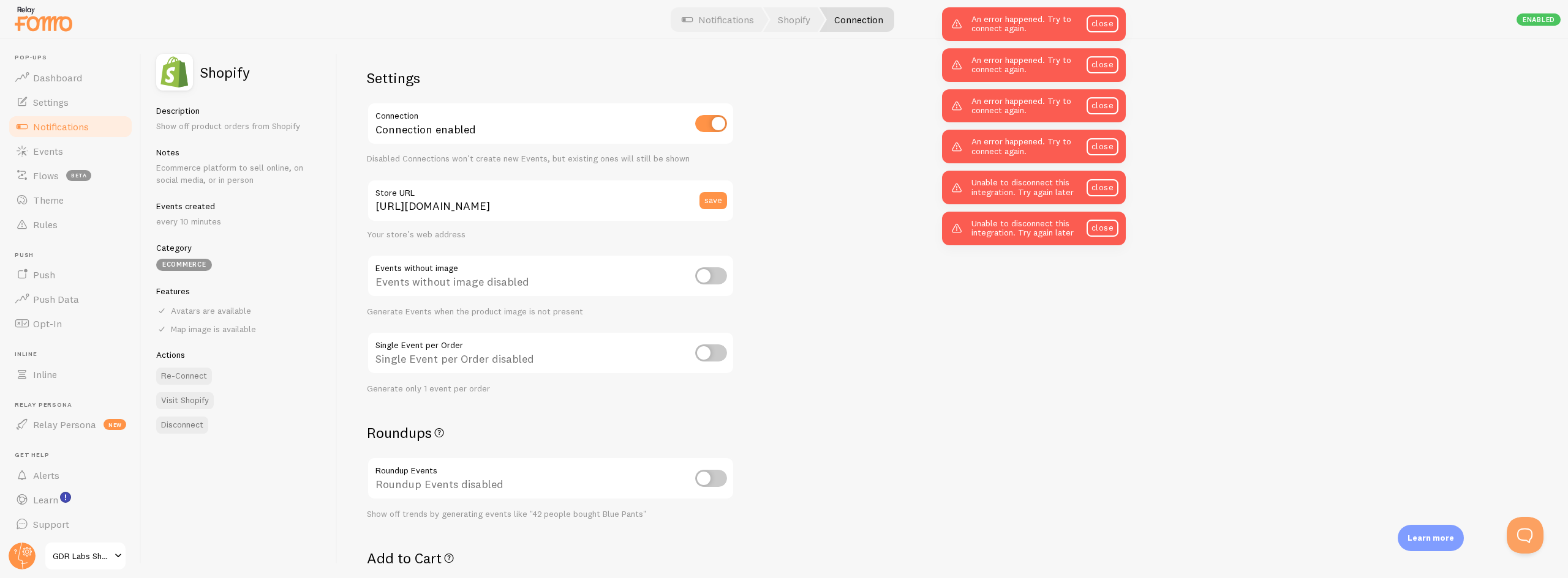
click at [48, 128] on span "Notifications" at bounding box center [61, 127] width 56 height 12
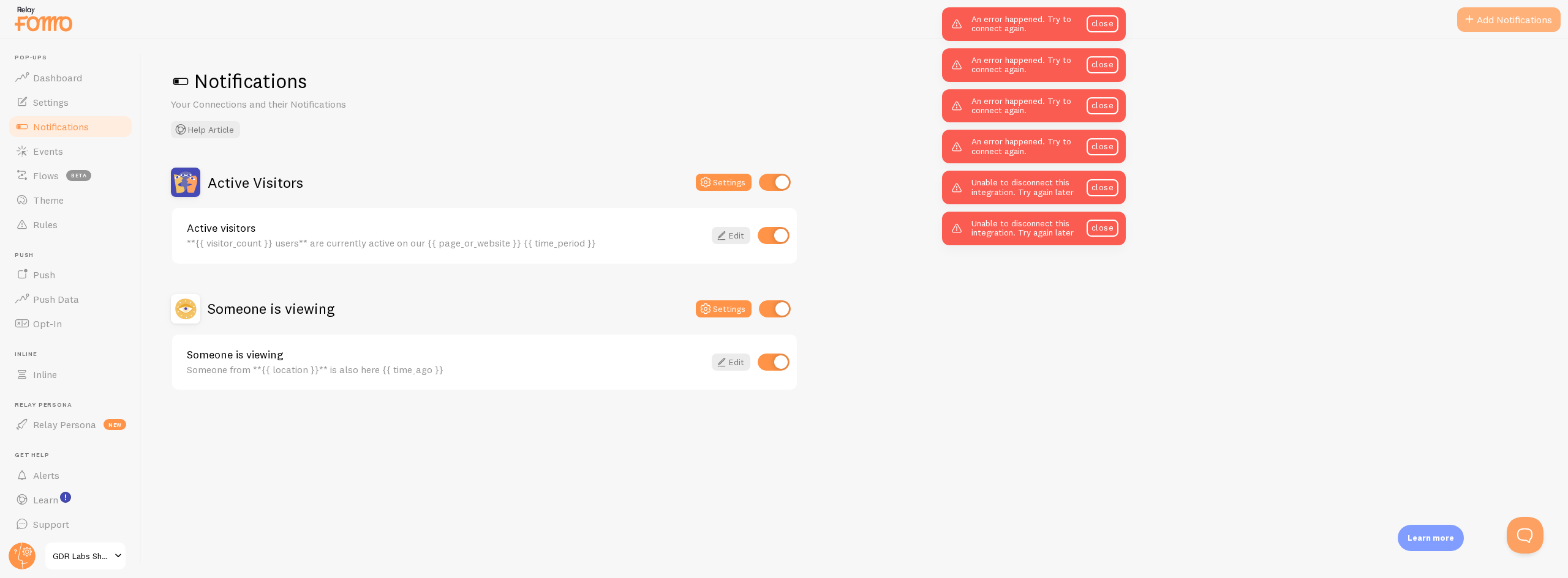
click at [1492, 16] on button "Add Notifications" at bounding box center [1508, 20] width 104 height 25
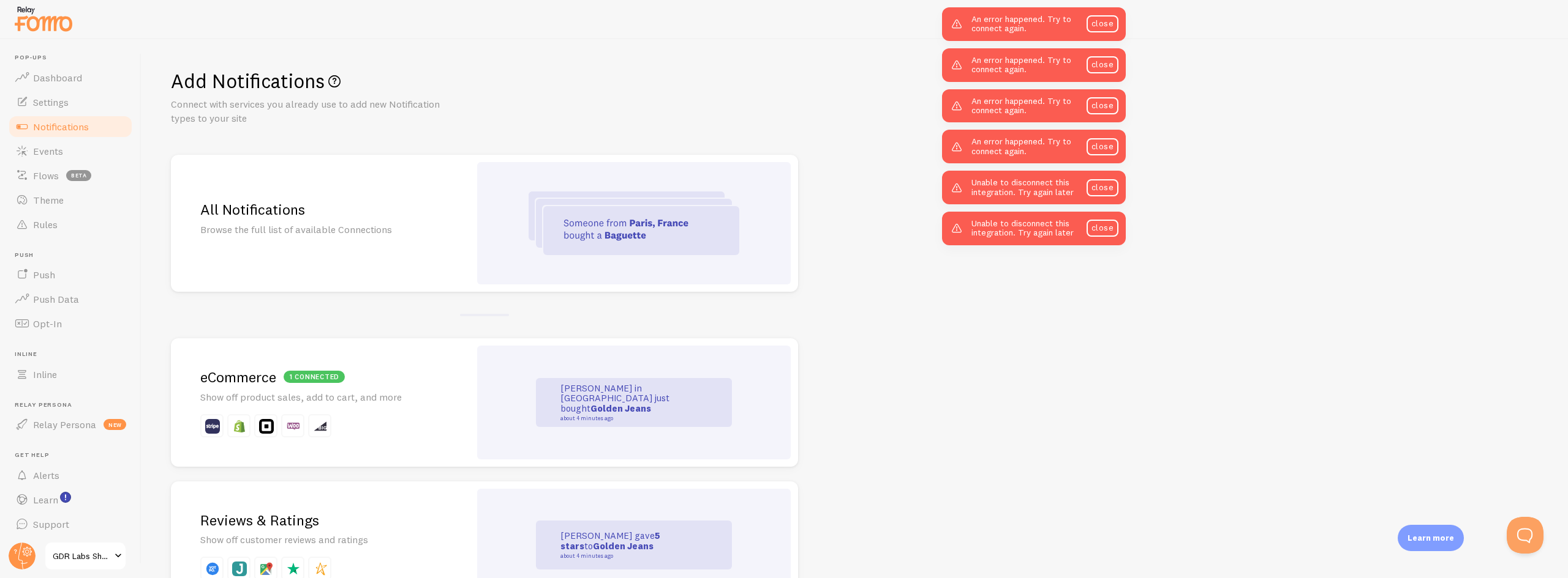
click at [389, 377] on h2 "1 connected eCommerce" at bounding box center [320, 378] width 240 height 19
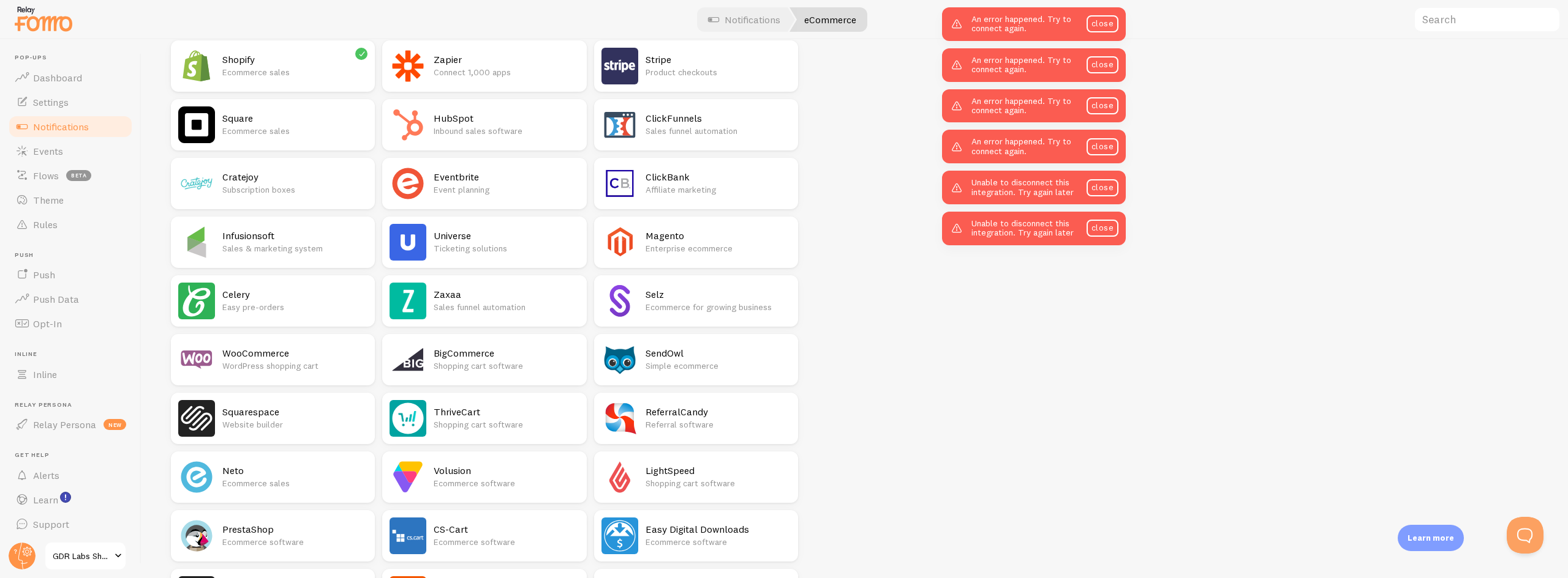
scroll to position [134, 0]
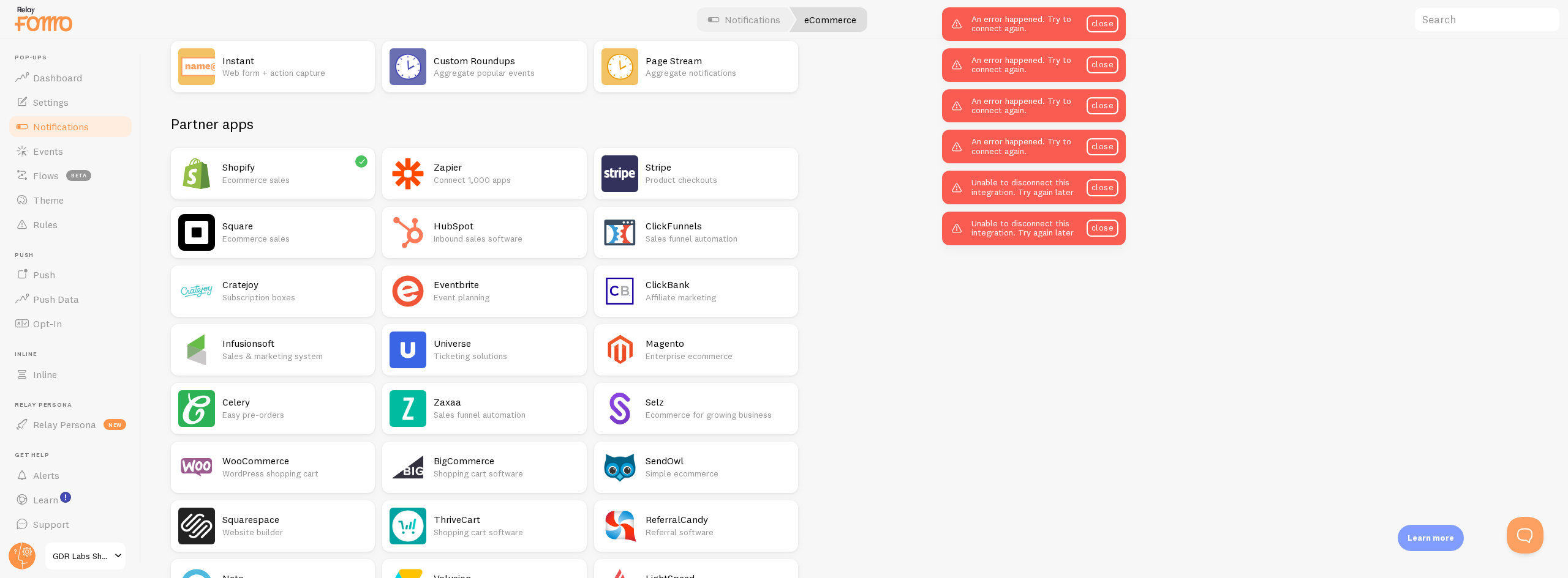
click at [289, 170] on h2 "Shopify" at bounding box center [294, 167] width 145 height 13
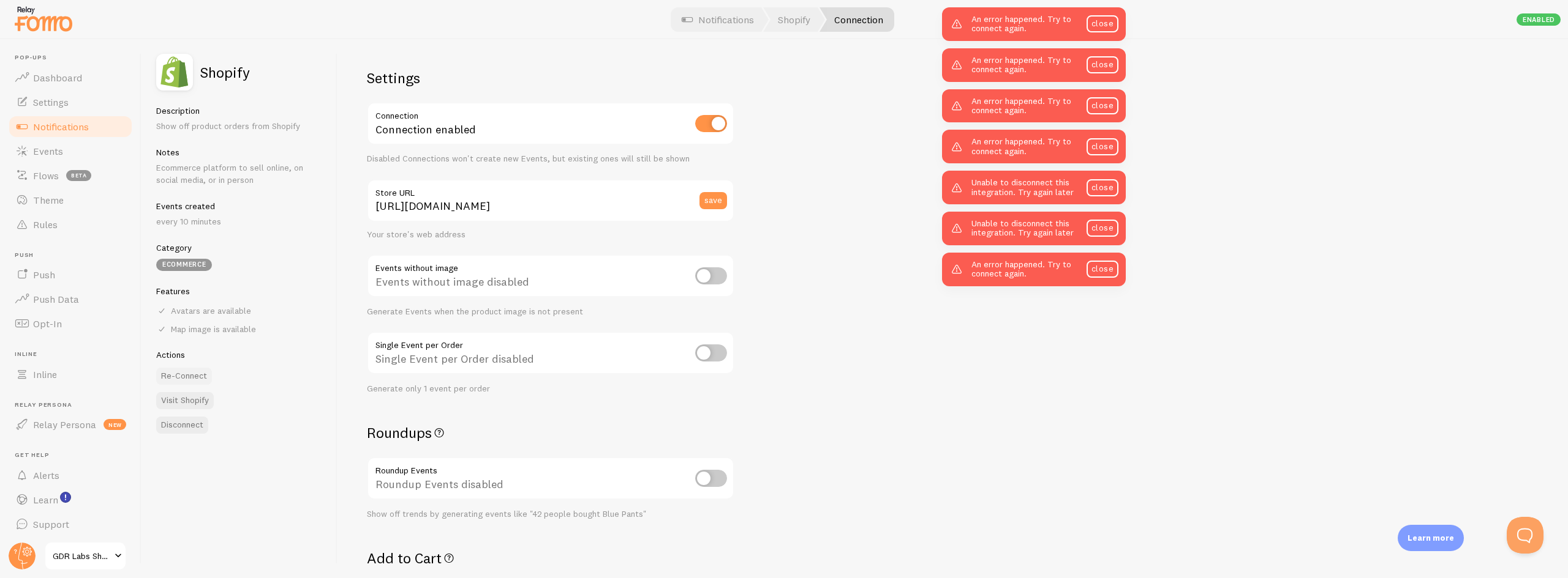
click at [189, 378] on button "Re-Connect" at bounding box center [183, 377] width 56 height 17
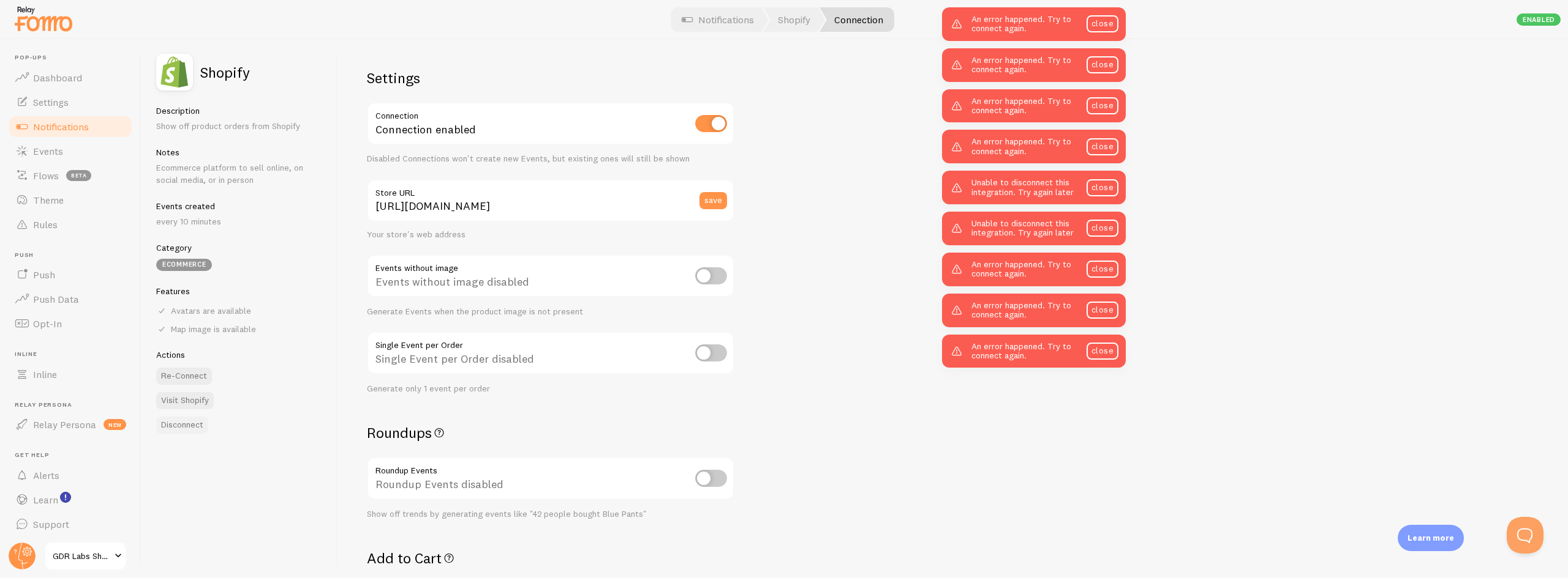
click at [183, 420] on button "Disconnect" at bounding box center [182, 426] width 52 height 17
click at [99, 547] on link "GDR Labs Shopify" at bounding box center [85, 557] width 82 height 29
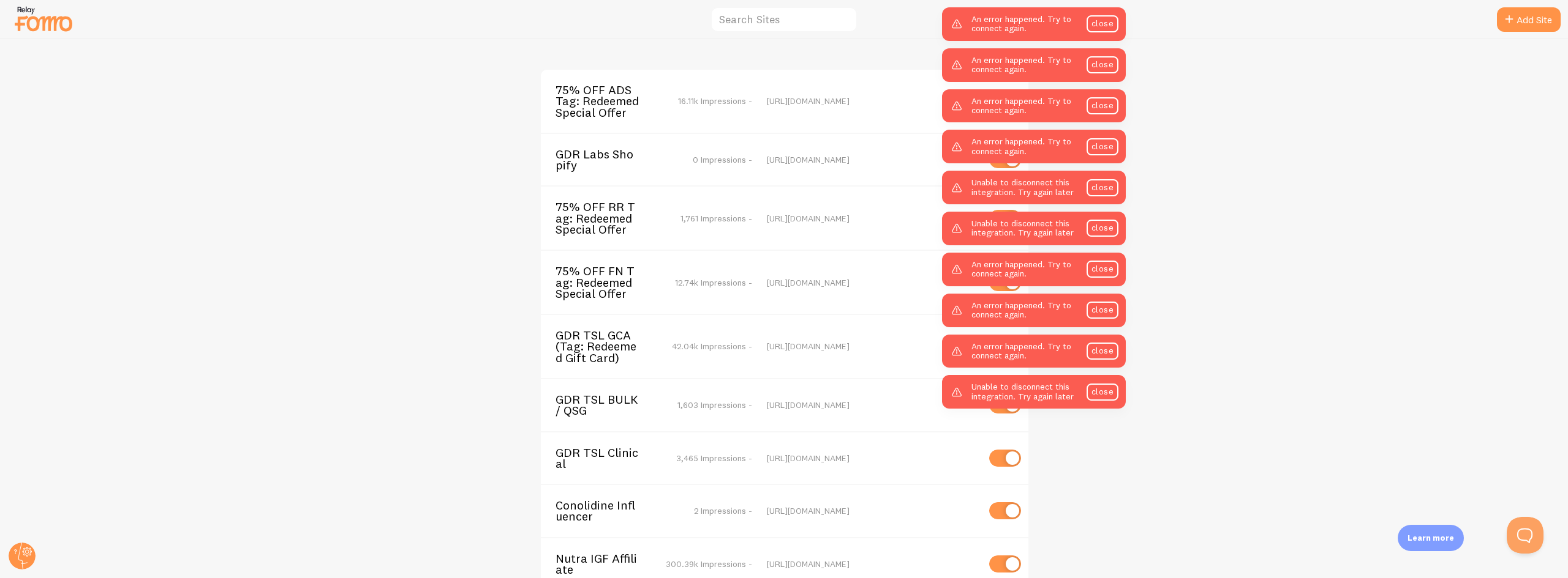
click at [587, 158] on span "GDR Labs Shopify" at bounding box center [604, 160] width 99 height 22
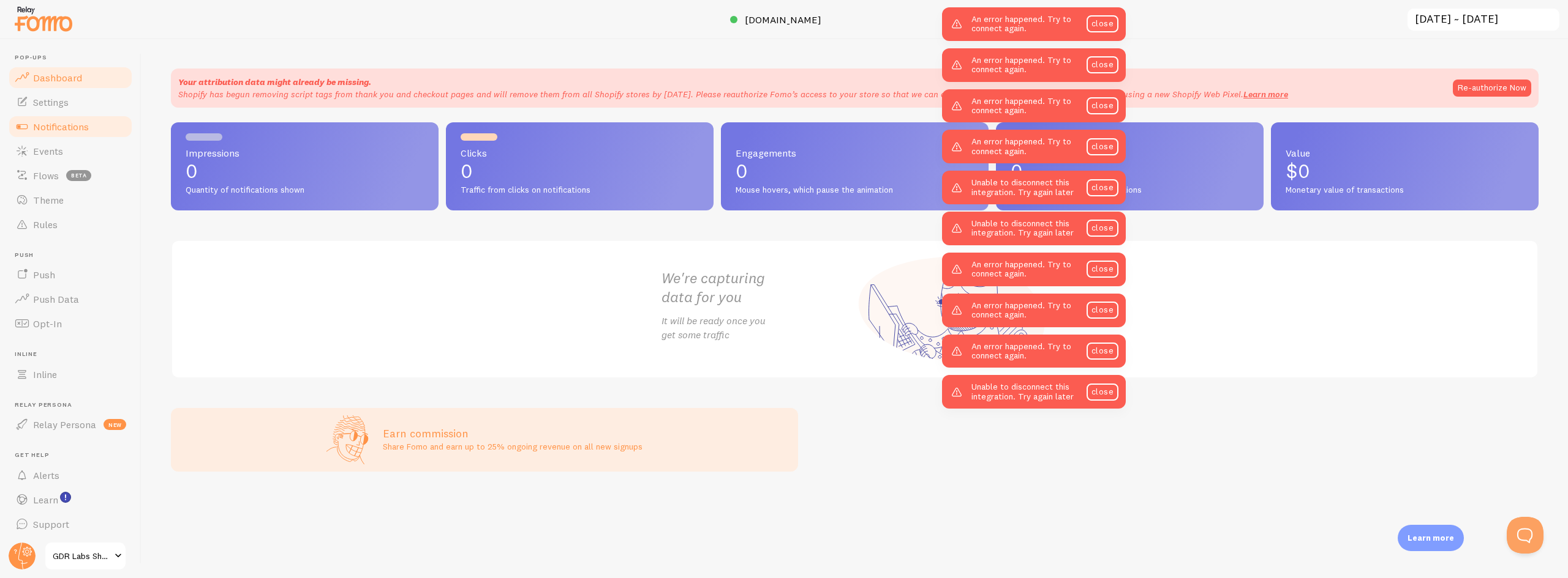
click at [63, 132] on span "Notifications" at bounding box center [61, 127] width 56 height 12
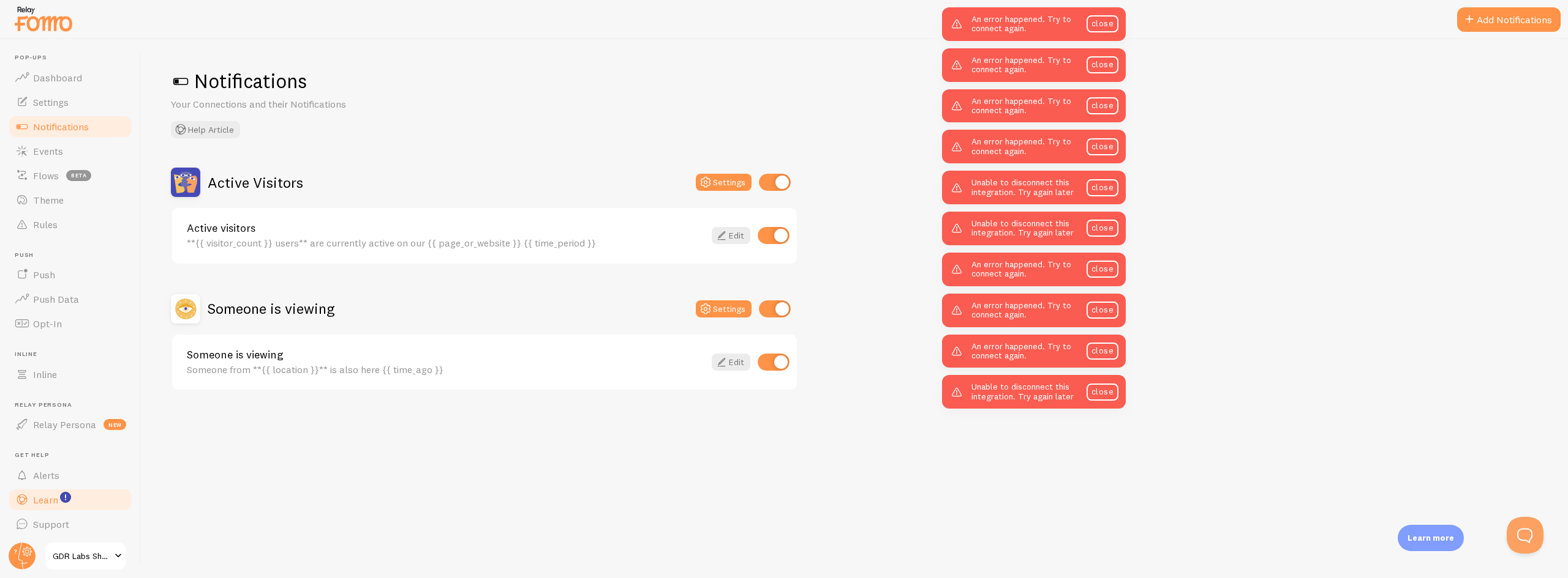
scroll to position [3, 0]
click at [46, 99] on span "Settings" at bounding box center [51, 99] width 35 height 12
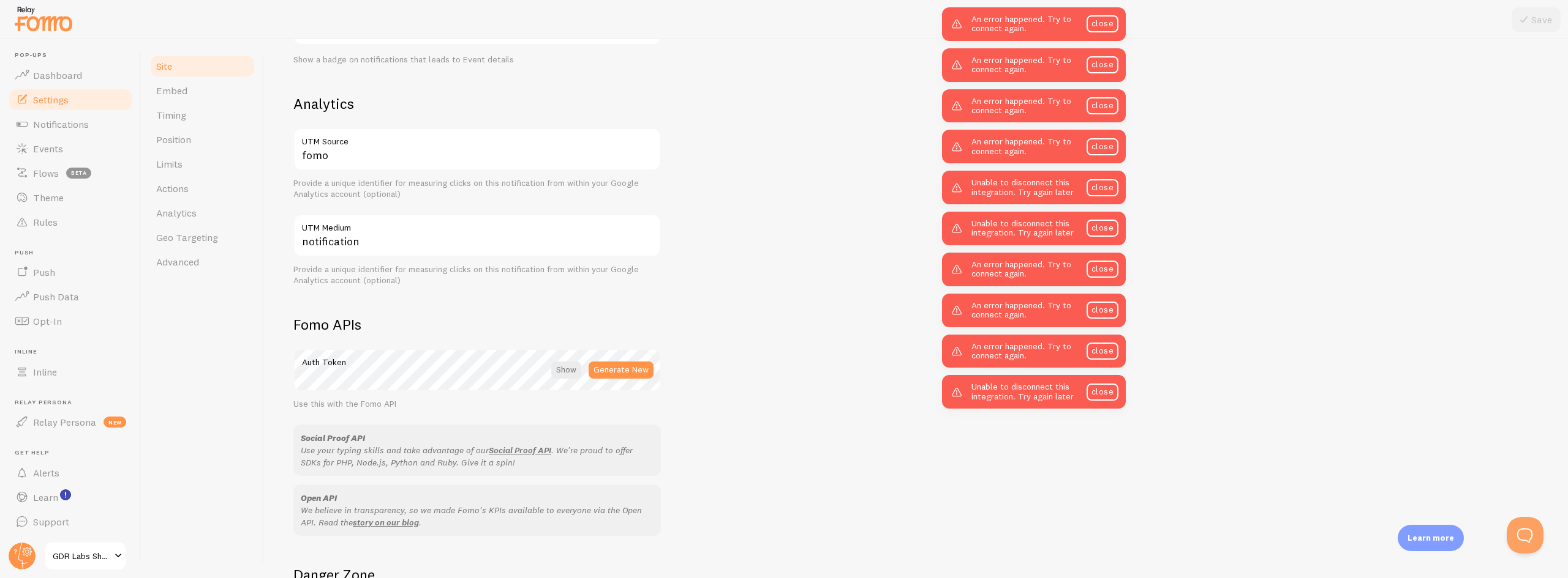
scroll to position [577, 0]
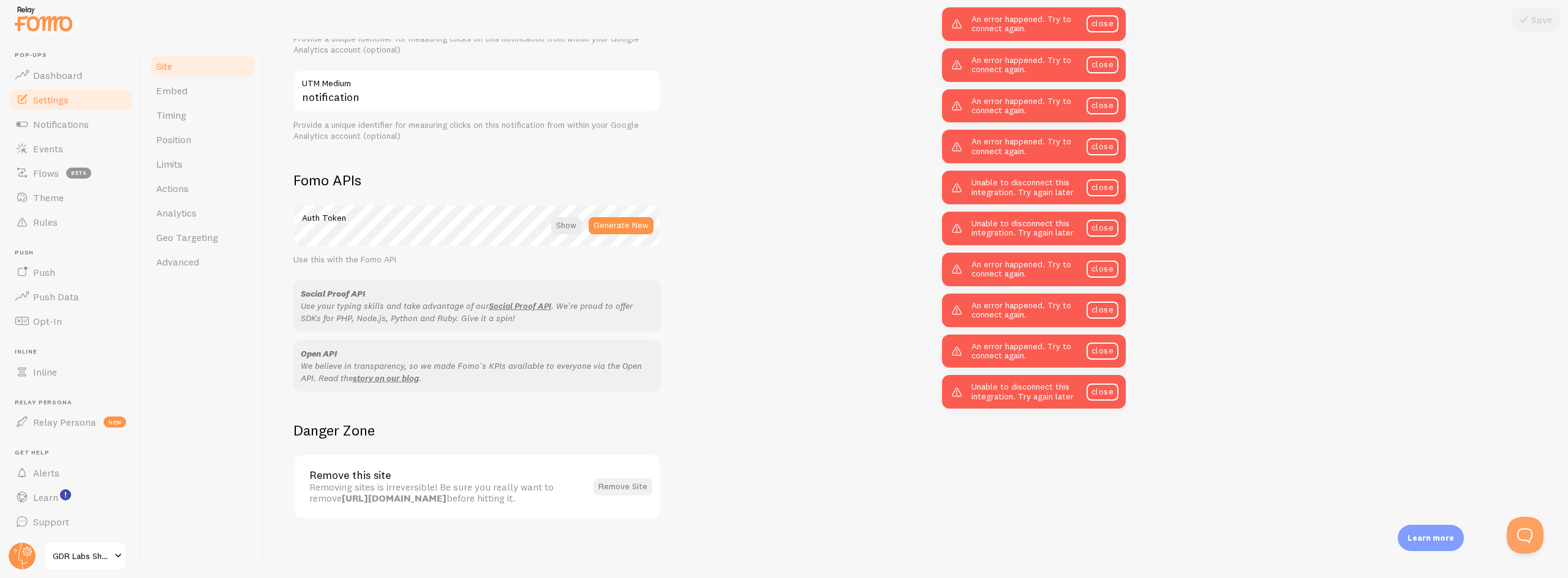
click at [635, 488] on button "Remove Site" at bounding box center [623, 487] width 59 height 17
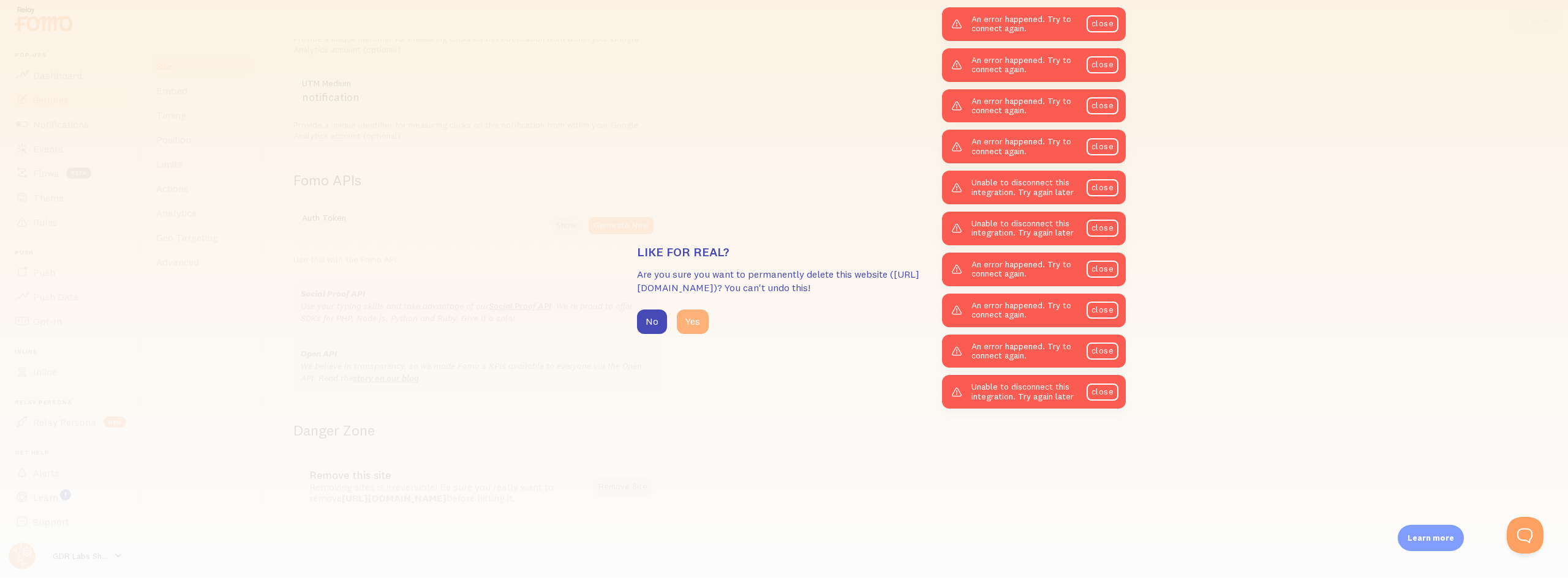
click at [703, 320] on button "Yes" at bounding box center [692, 322] width 32 height 25
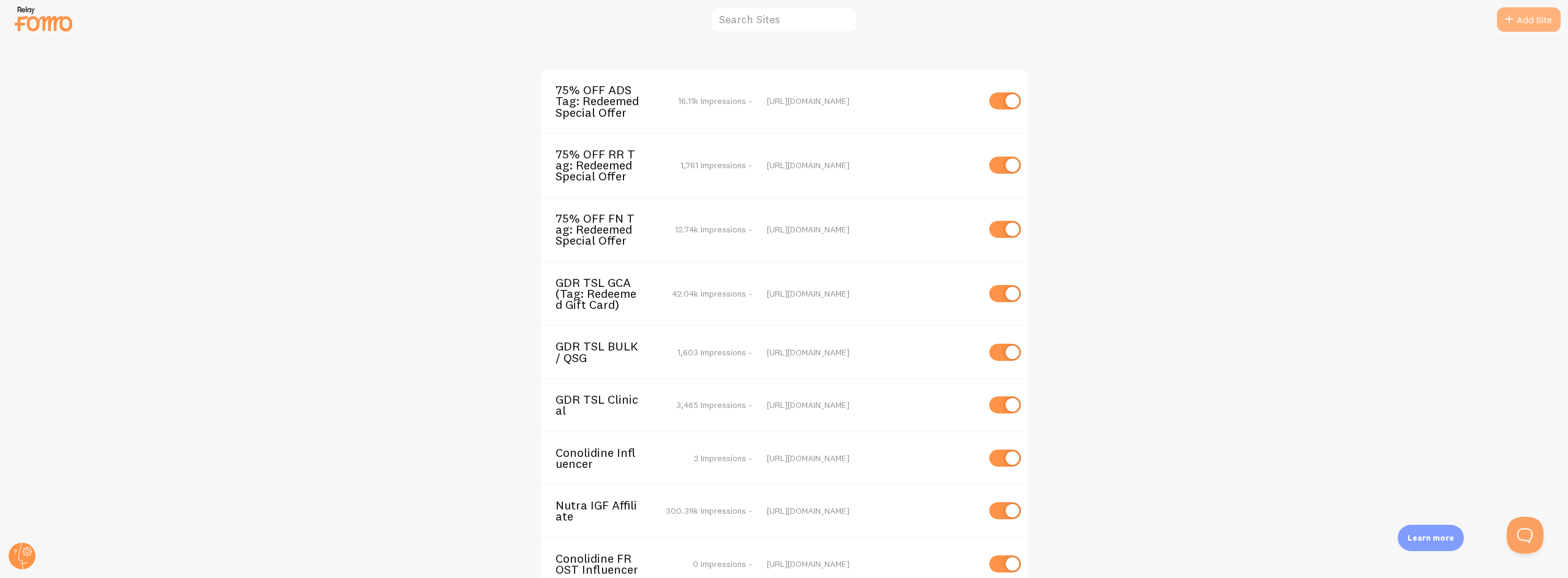
click at [1526, 27] on link "Add Site" at bounding box center [1529, 20] width 63 height 25
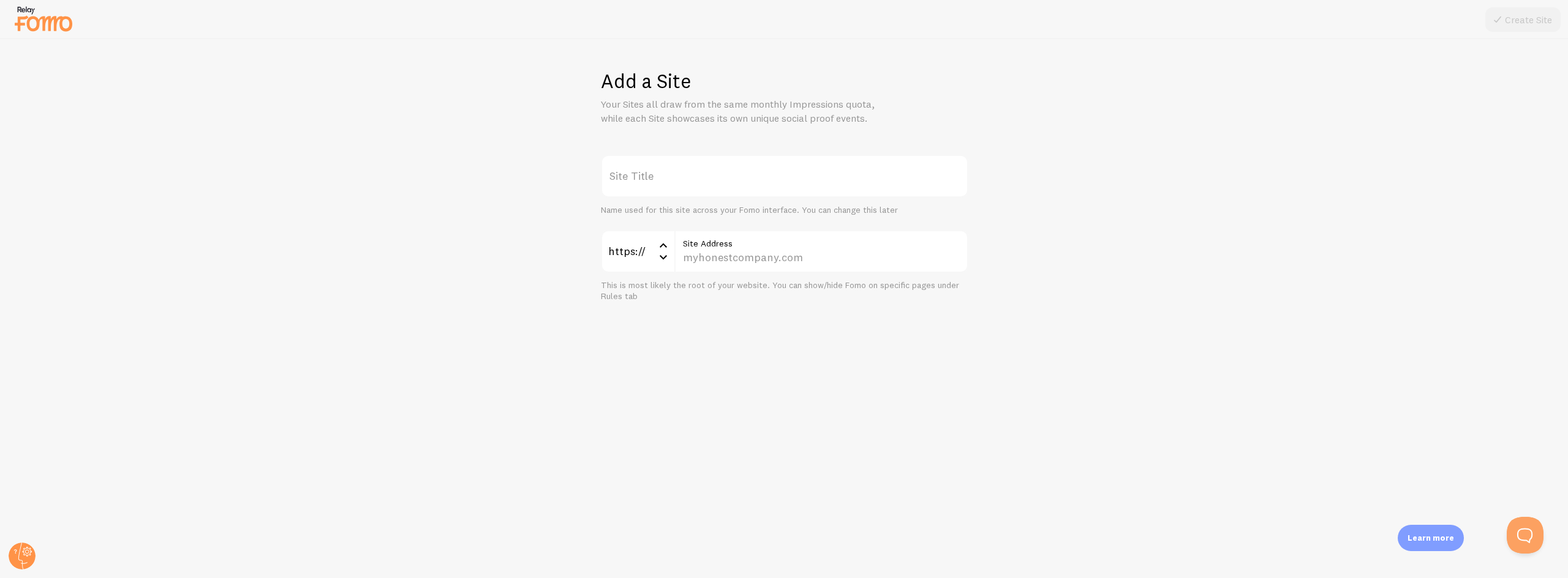
click at [643, 175] on label "Site Title" at bounding box center [784, 176] width 368 height 43
click at [643, 175] on input "Site Title" at bounding box center [784, 176] width 368 height 43
type input "GDR Labs Shopify Website"
click at [777, 252] on input "Site Address" at bounding box center [821, 252] width 294 height 43
paste input "[DOMAIN_NAME][URL]"
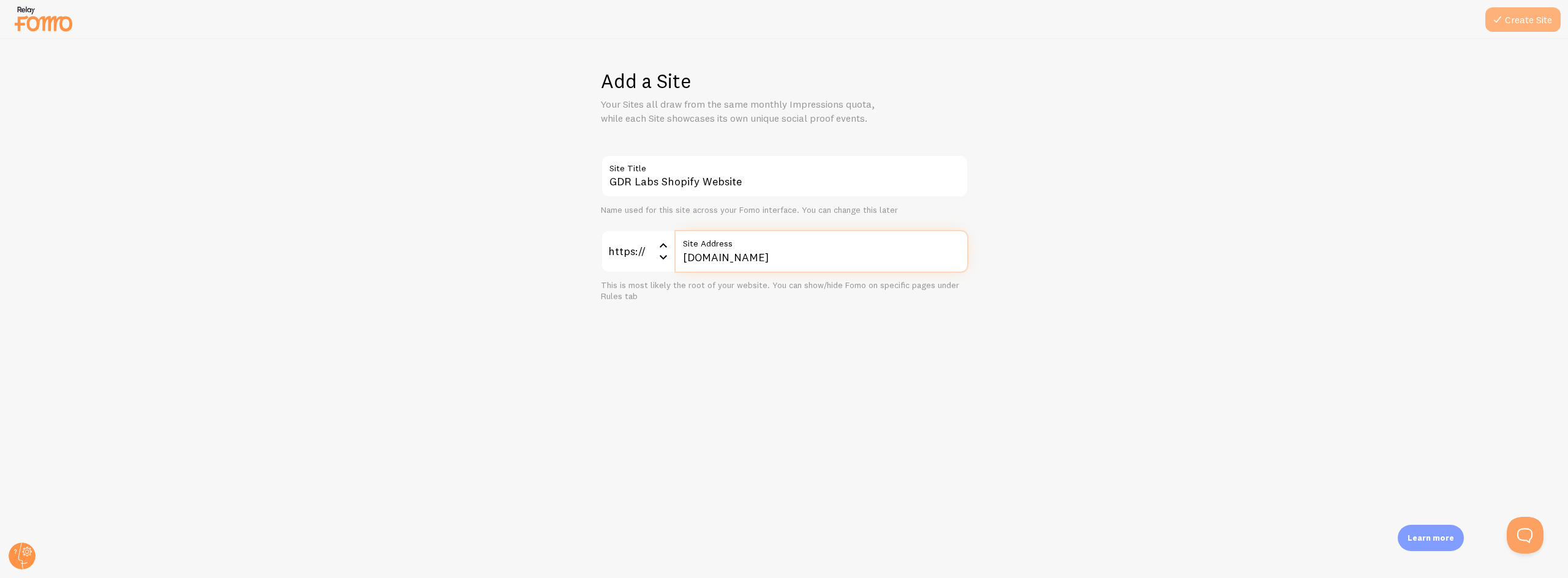
type input "[DOMAIN_NAME]"
click at [1509, 18] on button "Create Site" at bounding box center [1523, 20] width 75 height 25
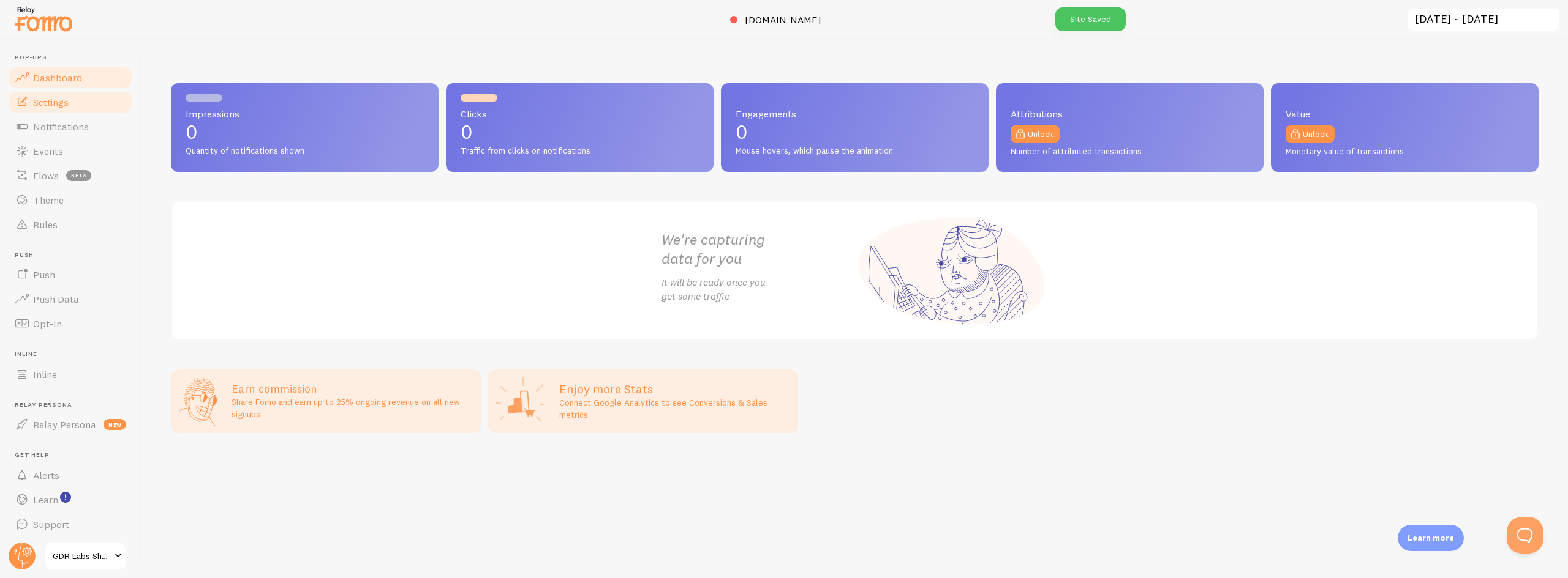
click at [59, 110] on link "Settings" at bounding box center [70, 102] width 126 height 25
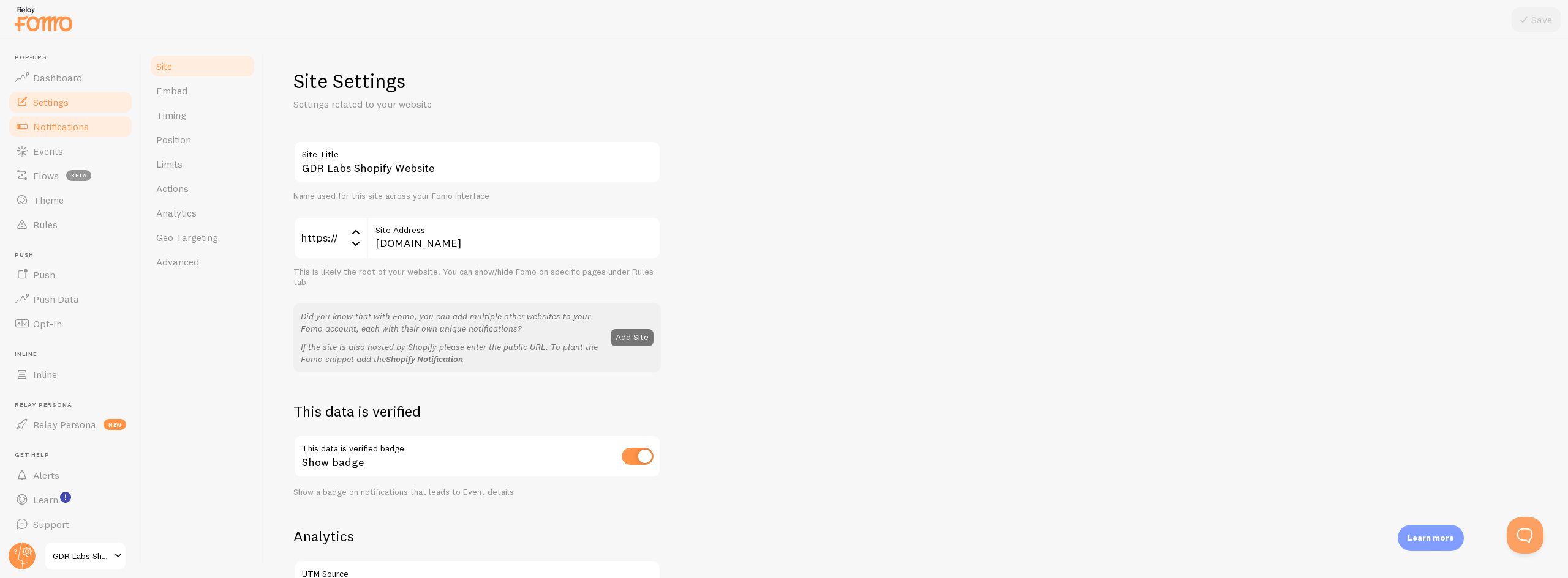
click at [63, 130] on span "Notifications" at bounding box center [61, 127] width 56 height 12
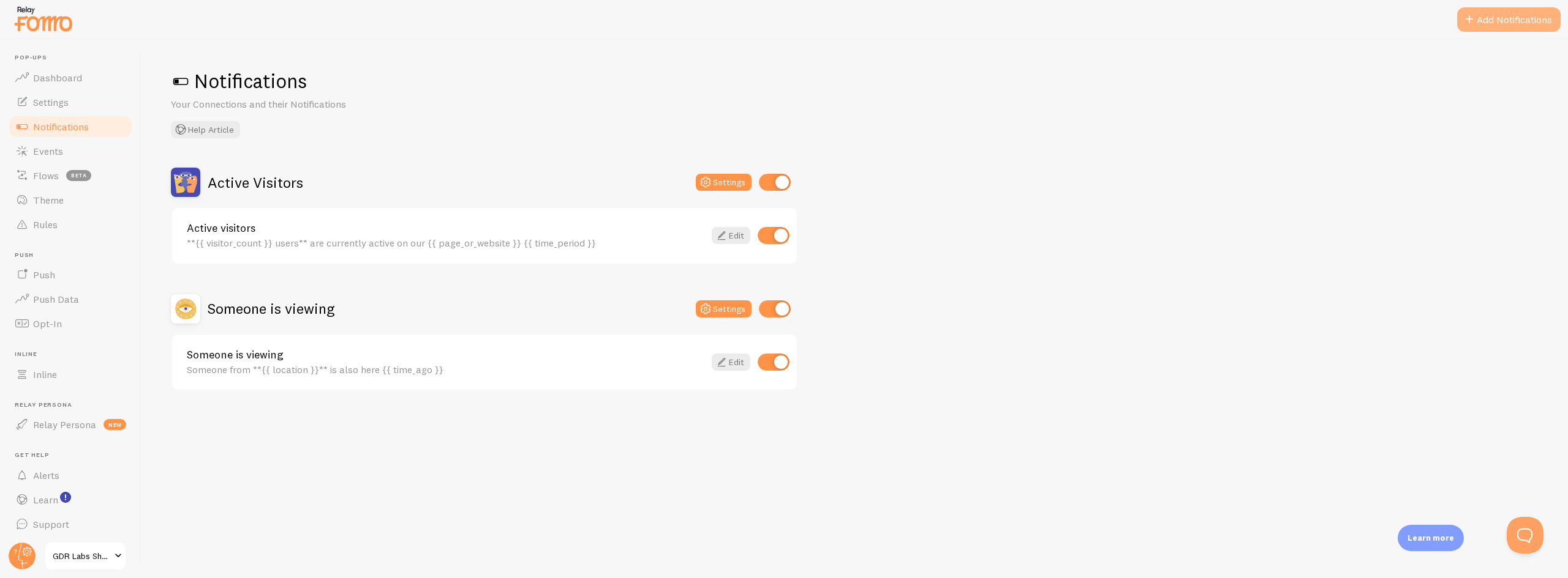
click at [1491, 20] on button "Add Notifications" at bounding box center [1508, 20] width 104 height 25
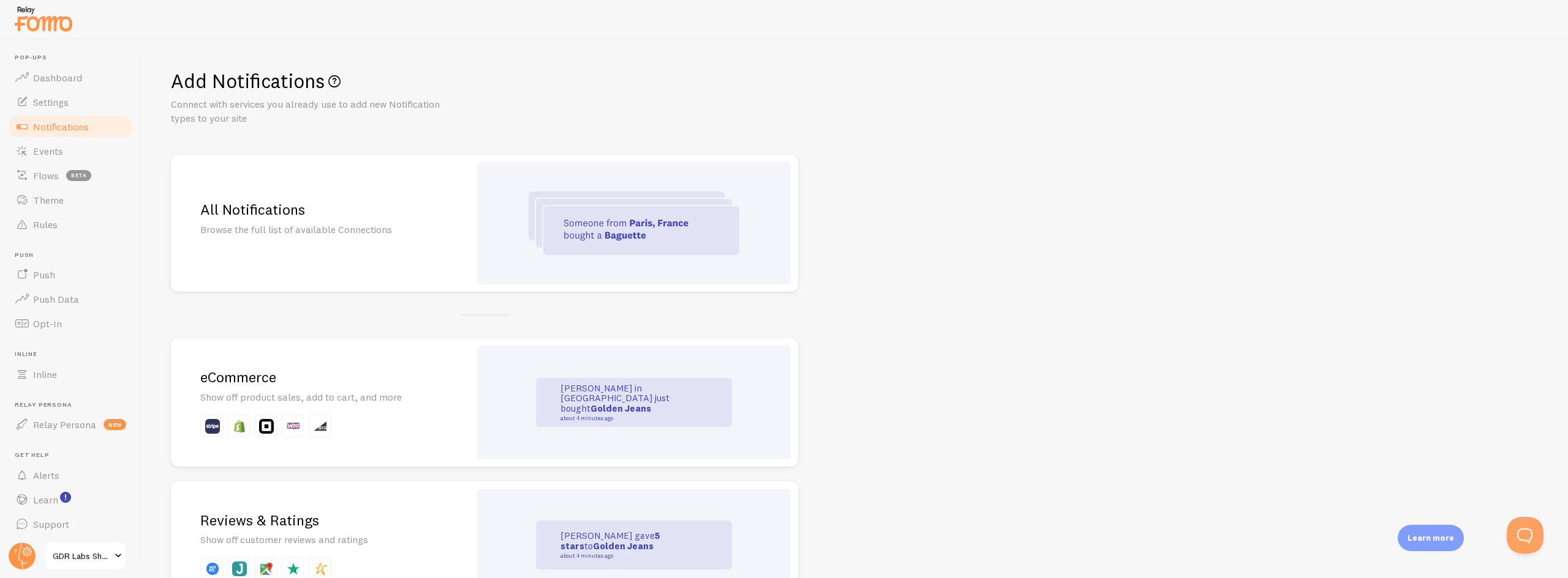
click at [287, 400] on p "Show off product sales, add to cart, and more" at bounding box center [320, 397] width 240 height 14
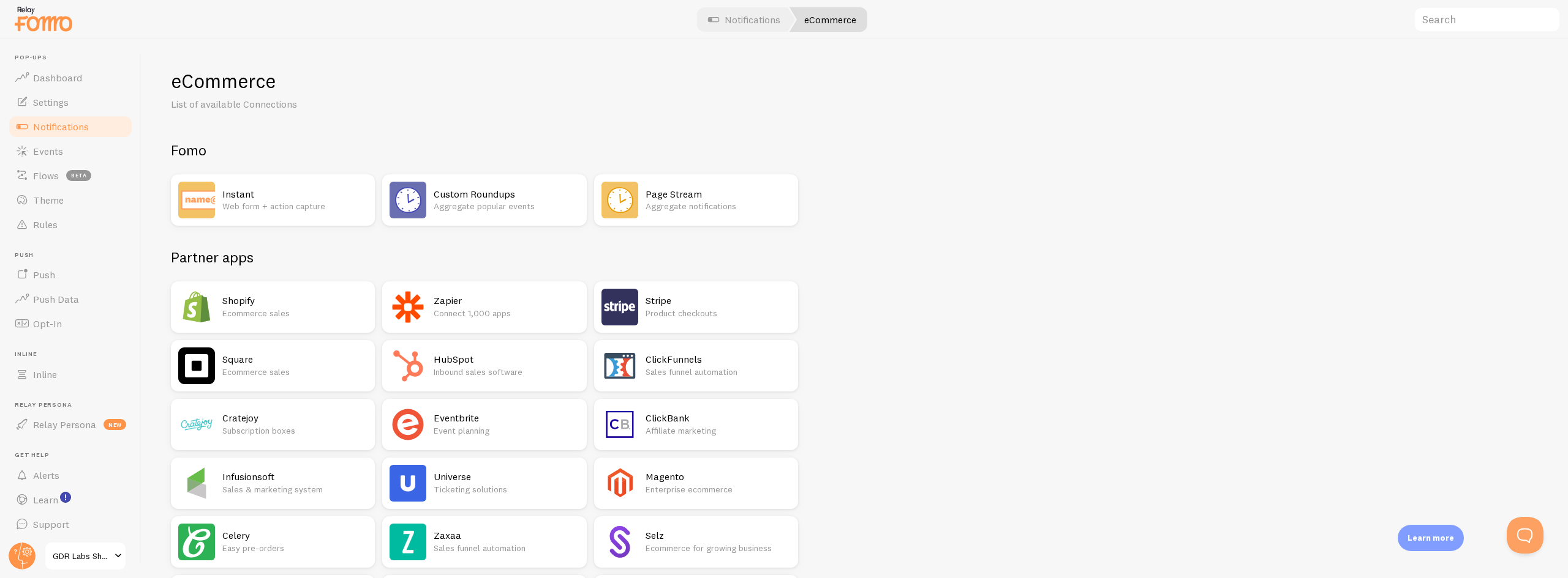
click at [317, 303] on h2 "Shopify" at bounding box center [294, 301] width 145 height 13
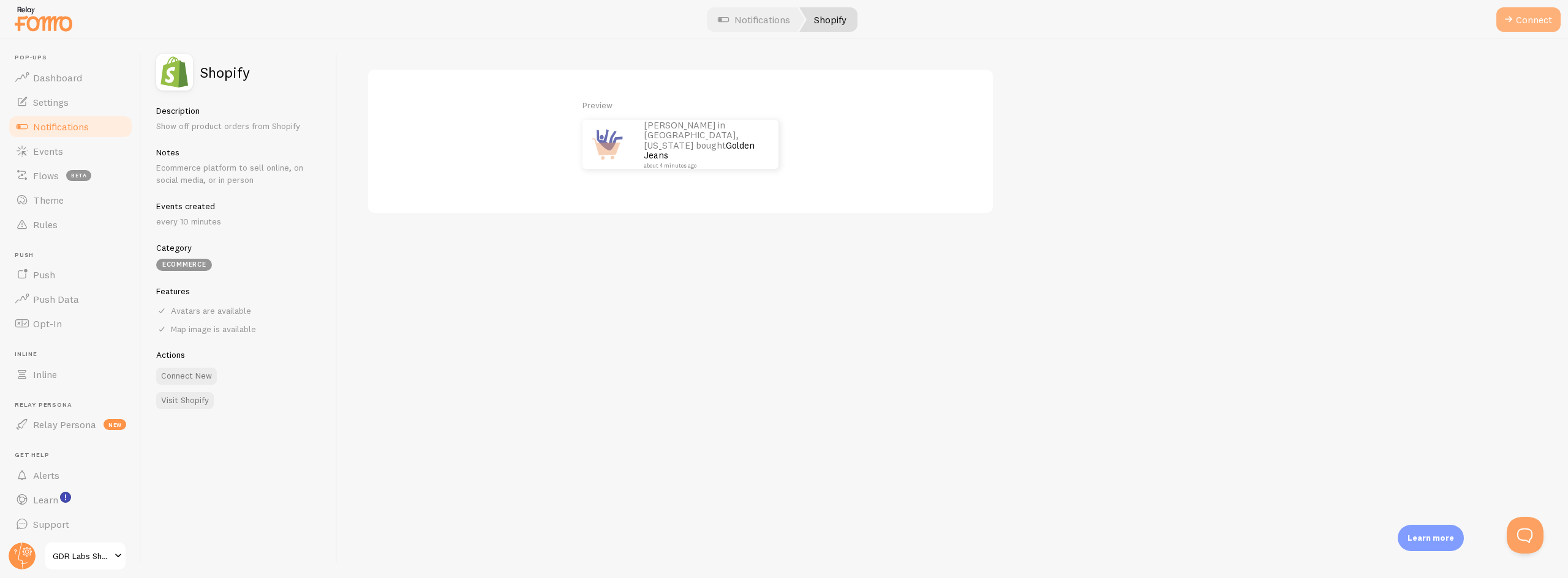
click at [1514, 21] on span at bounding box center [1508, 19] width 15 height 15
click at [413, 92] on label "myshopify domain" at bounding box center [550, 90] width 368 height 43
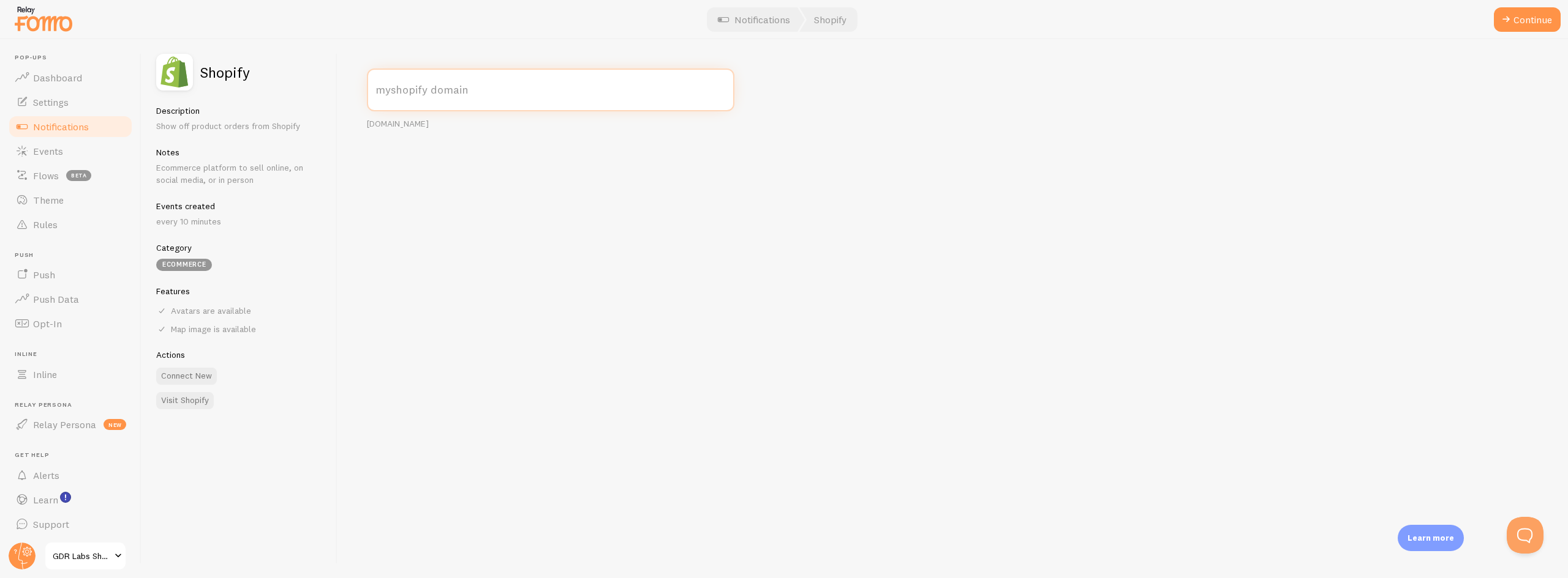
click at [413, 92] on input "myshopify domain" at bounding box center [550, 90] width 368 height 43
paste input "gamedayreadygdr"
drag, startPoint x: 478, startPoint y: 123, endPoint x: 410, endPoint y: 128, distance: 68.2
click at [410, 128] on div "[DOMAIN_NAME]" at bounding box center [550, 124] width 368 height 11
copy div "[DOMAIN_NAME]"
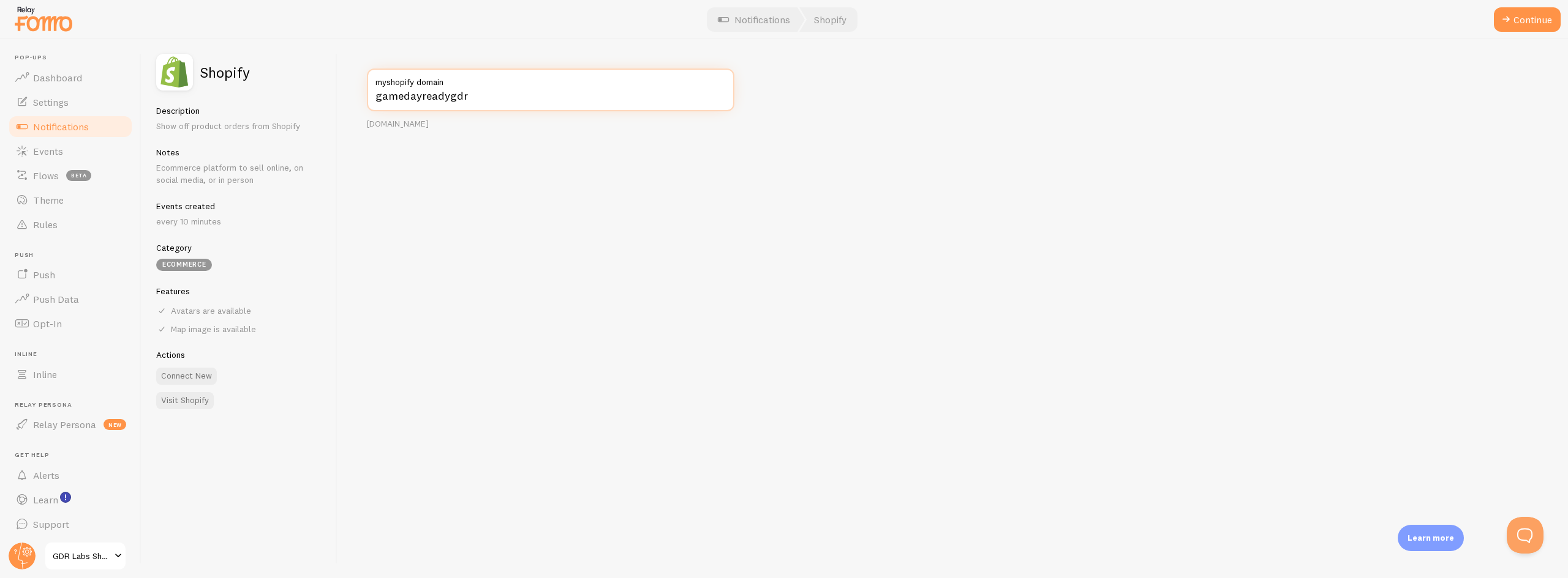
click at [479, 104] on input "gamedayreadygdr" at bounding box center [550, 90] width 368 height 43
paste input "[DOMAIN_NAME]"
type input "[DOMAIN_NAME]"
click at [656, 217] on div "[DOMAIN_NAME] myshopify domain [DOMAIN_NAME]" at bounding box center [953, 309] width 1230 height 539
click at [1517, 21] on button "Continue" at bounding box center [1527, 20] width 67 height 25
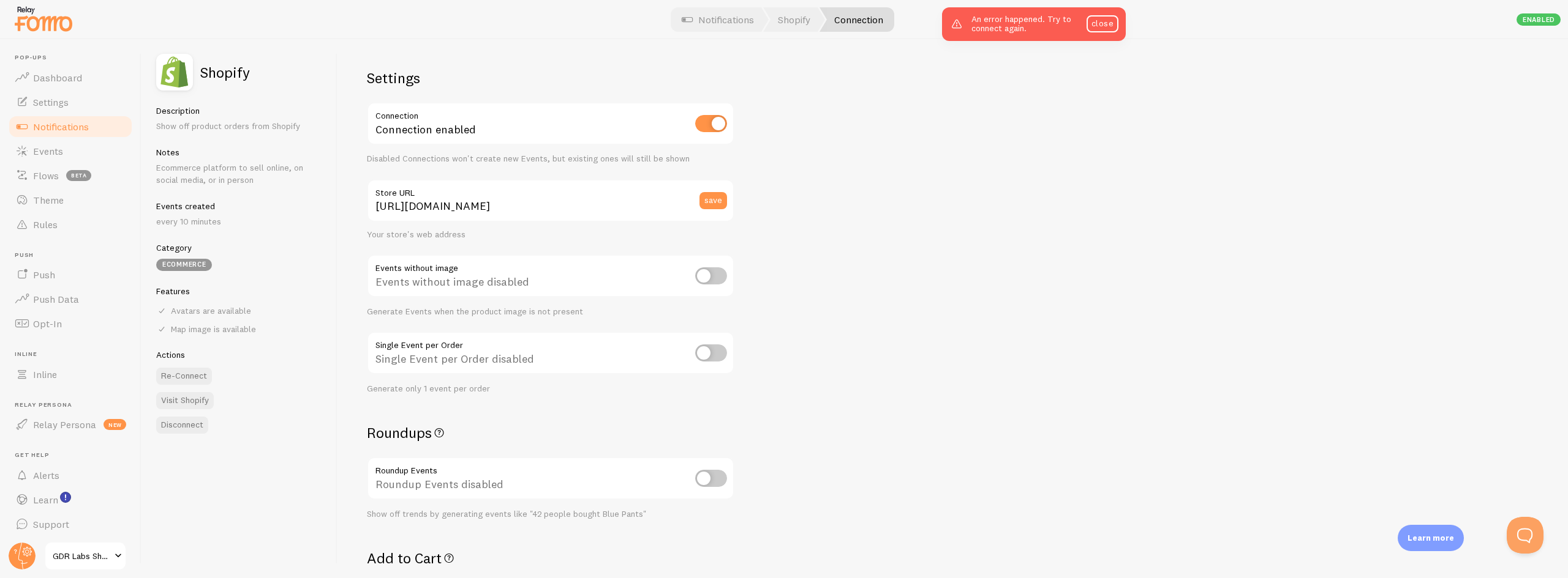
click at [1014, 351] on div "Settings Connection Connection enabled Disabled Connections won't create new Ev…" at bounding box center [953, 309] width 1230 height 539
click at [44, 128] on span "Notifications" at bounding box center [61, 127] width 56 height 12
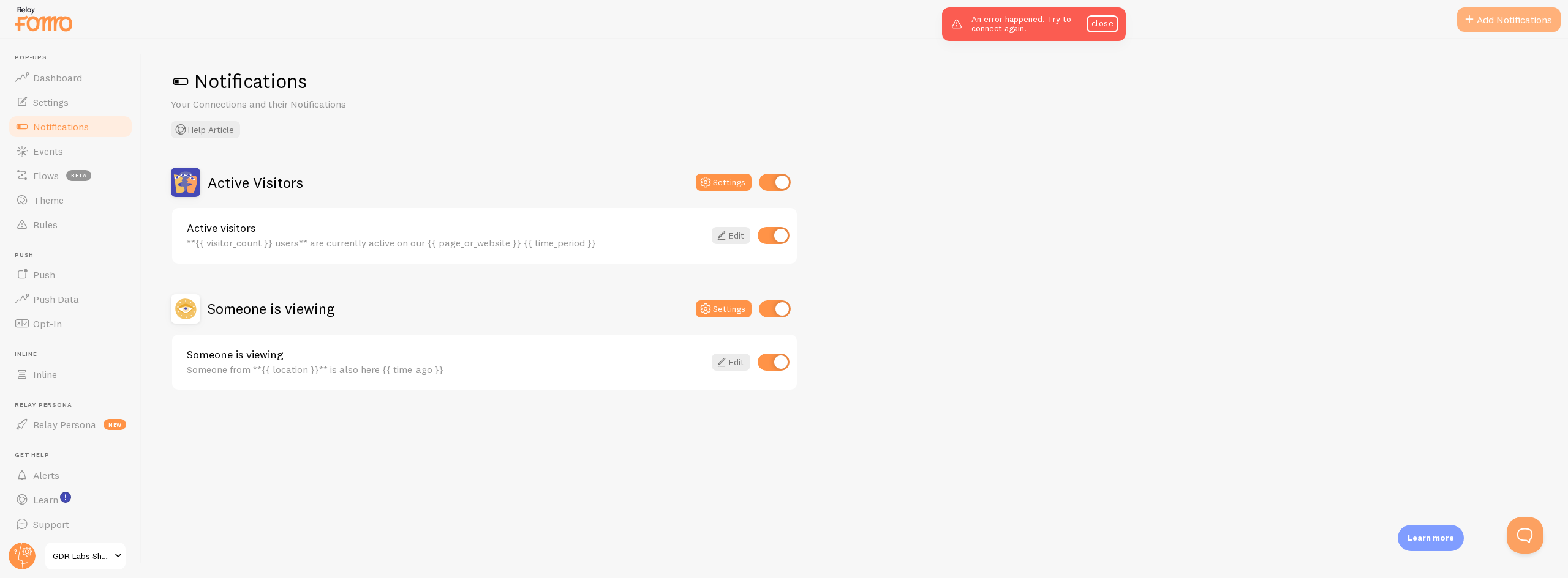
click at [1514, 15] on button "Add Notifications" at bounding box center [1508, 20] width 104 height 25
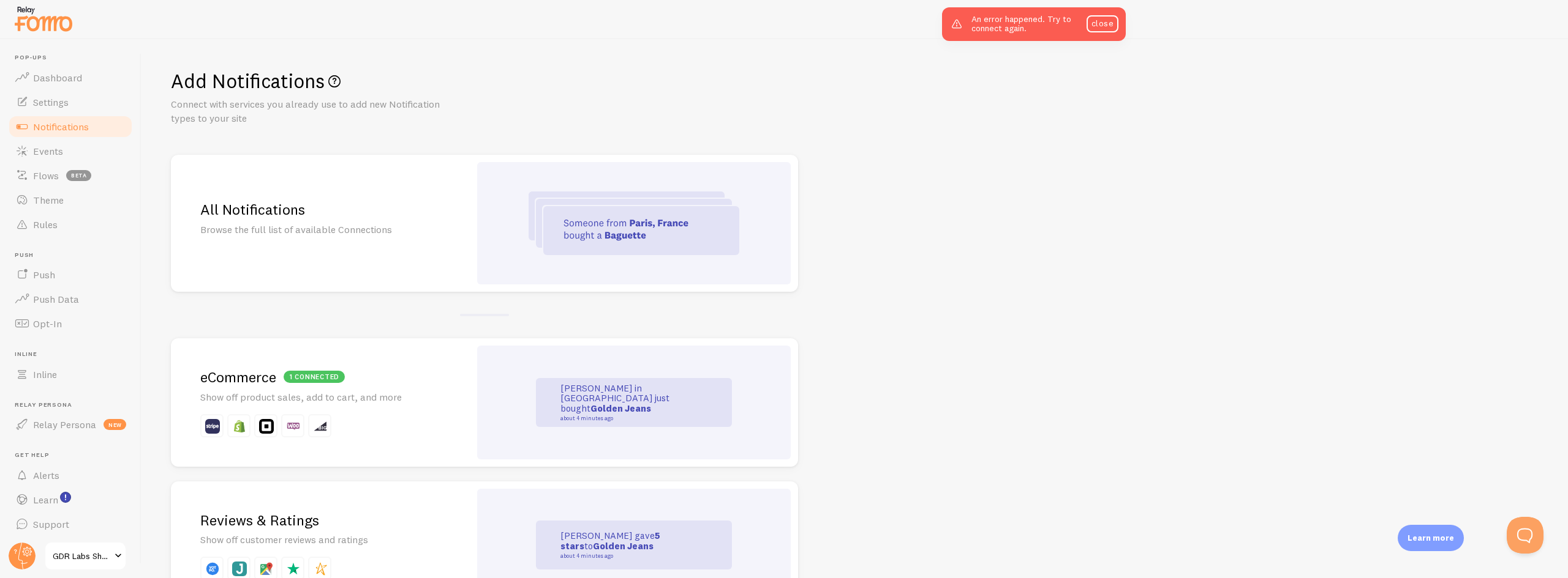
click at [401, 372] on h2 "1 connected eCommerce" at bounding box center [320, 378] width 240 height 19
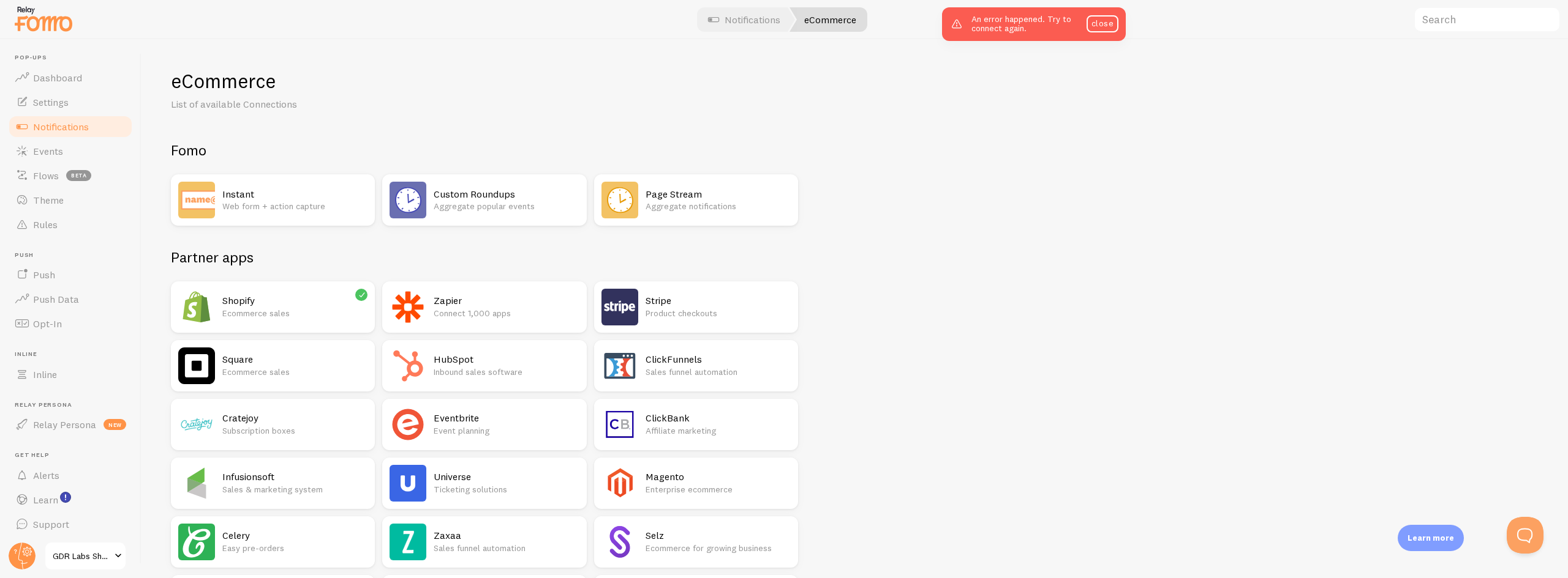
click at [327, 313] on p "Ecommerce sales" at bounding box center [294, 313] width 145 height 12
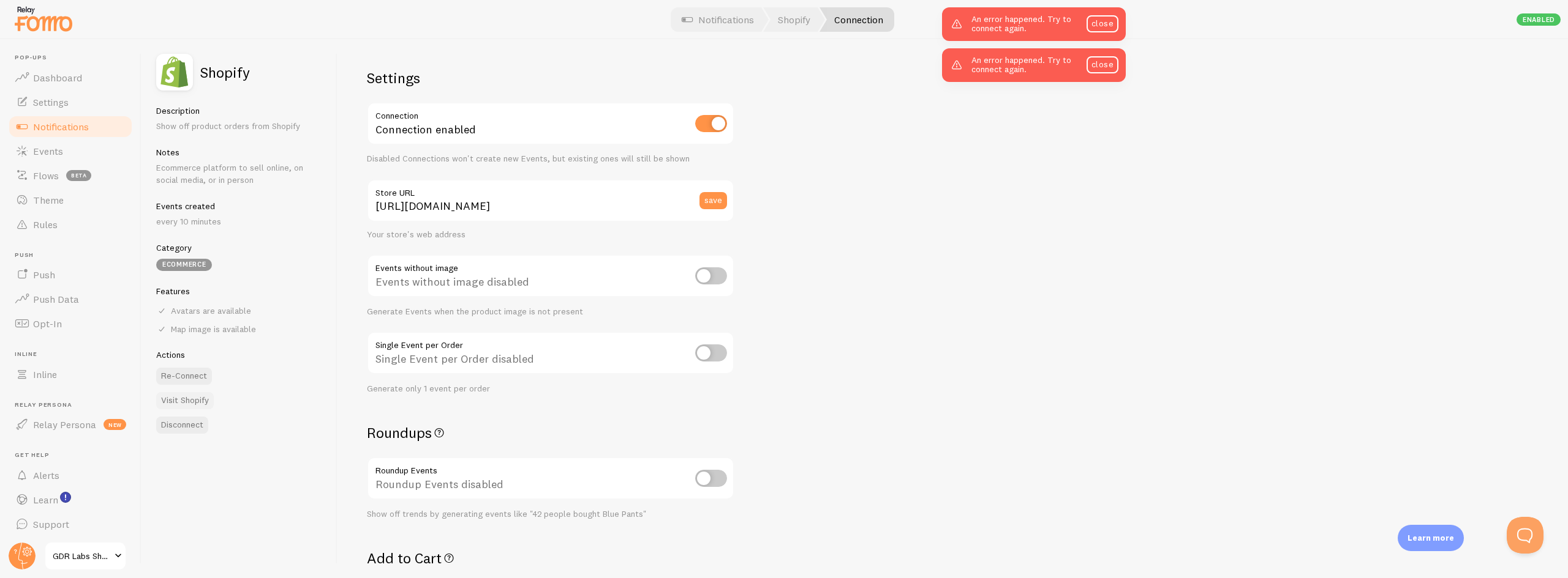
click at [187, 408] on link "Visit Shopify" at bounding box center [184, 401] width 57 height 17
click at [189, 377] on button "Re-Connect" at bounding box center [183, 377] width 56 height 17
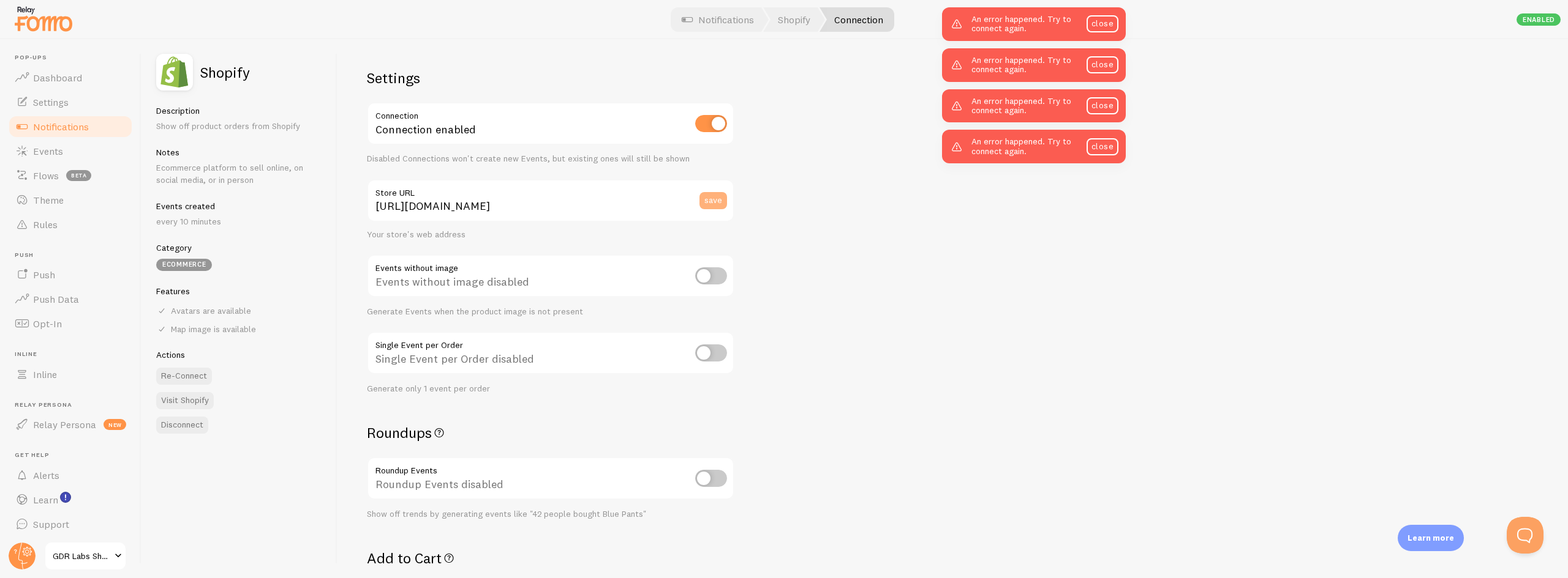
click at [714, 200] on button "save" at bounding box center [713, 200] width 27 height 17
click at [882, 251] on div "Settings Connection Connection enabled Disabled Connections won't create new Ev…" at bounding box center [953, 309] width 1230 height 539
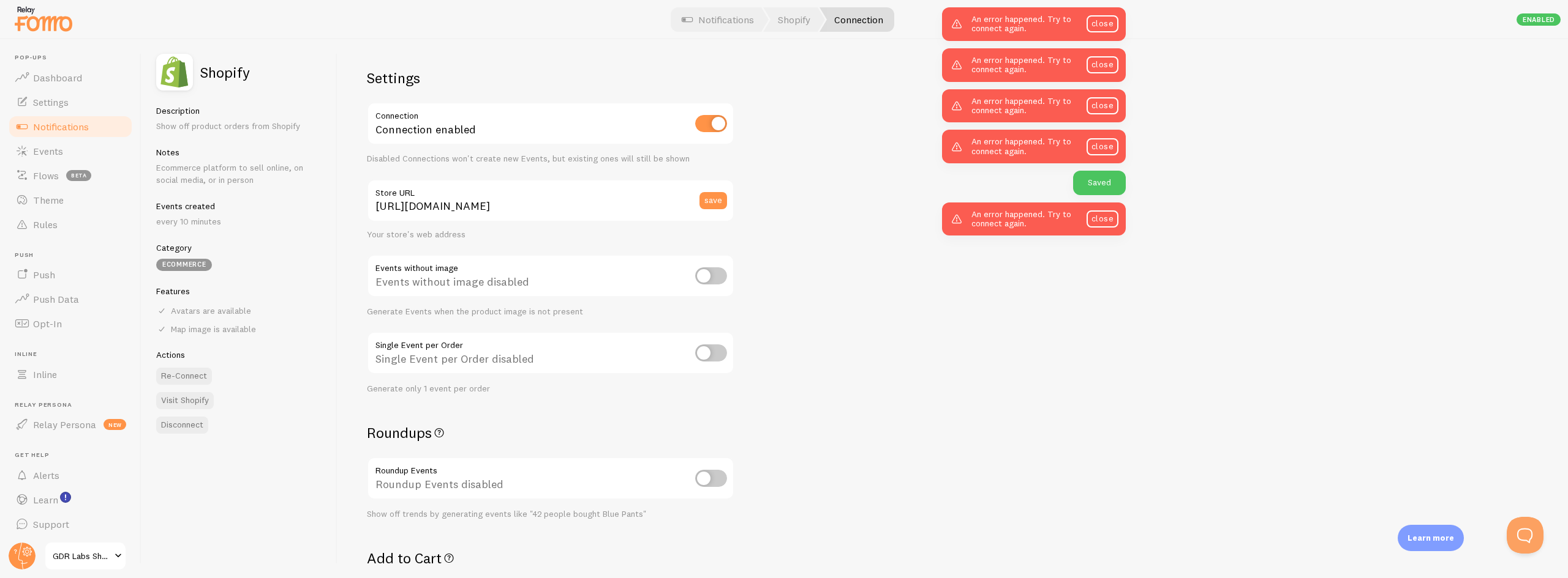
click at [896, 424] on div "Settings Connection Connection enabled Disabled Connections won't create new Ev…" at bounding box center [953, 309] width 1230 height 539
